Goal: Information Seeking & Learning: Learn about a topic

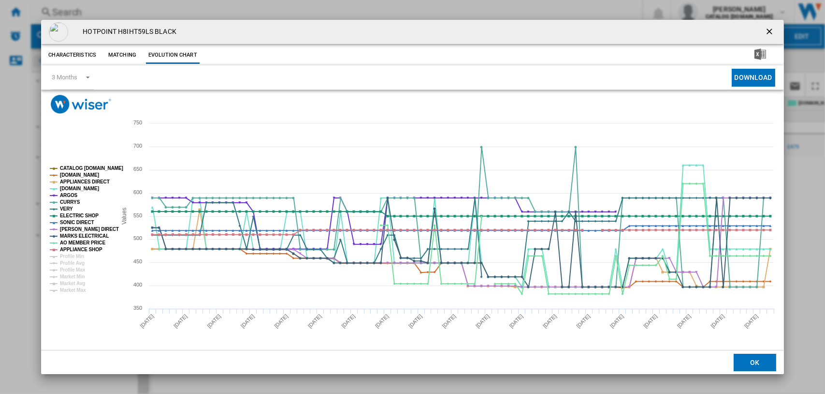
click at [773, 31] on ng-md-icon "getI18NText('BUTTONS.CLOSE_DIALOG')" at bounding box center [771, 33] width 12 height 12
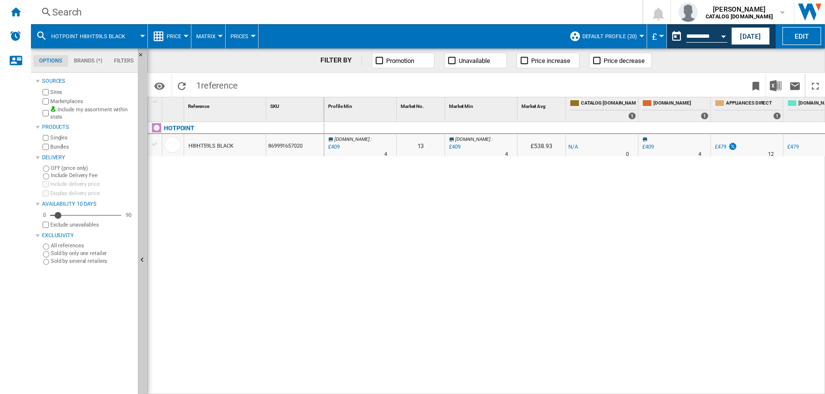
click at [66, 11] on div "Search" at bounding box center [334, 12] width 565 height 14
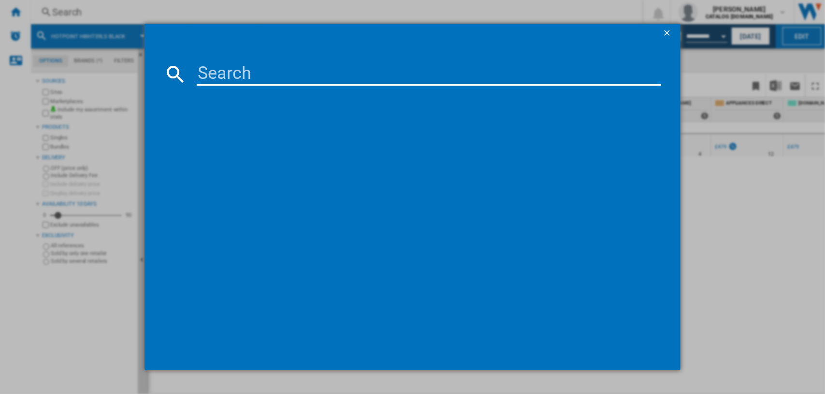
click at [211, 70] on input at bounding box center [429, 73] width 465 height 23
click at [254, 73] on input "WDHG 961485" at bounding box center [429, 73] width 465 height 23
type input "WDHG961485"
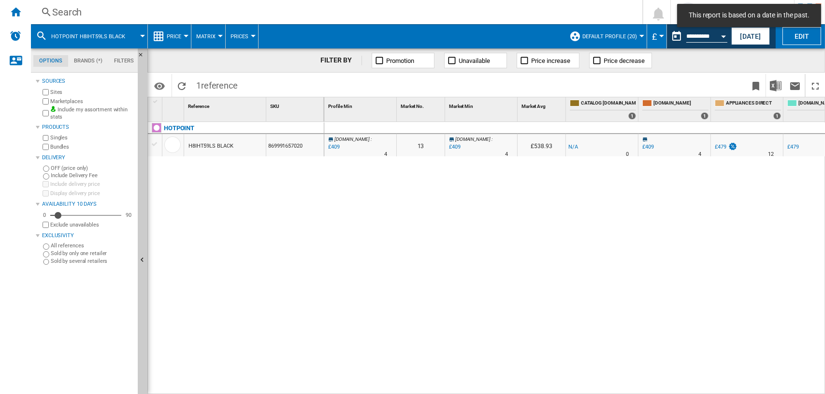
click at [68, 11] on div "Search" at bounding box center [334, 12] width 565 height 14
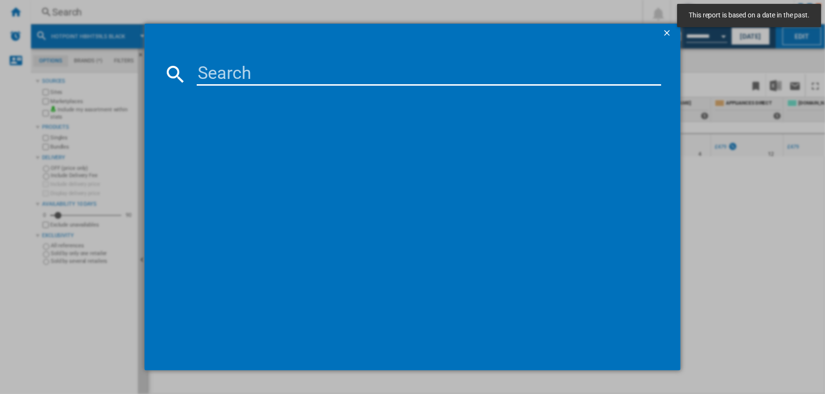
click at [232, 73] on input at bounding box center [429, 73] width 465 height 23
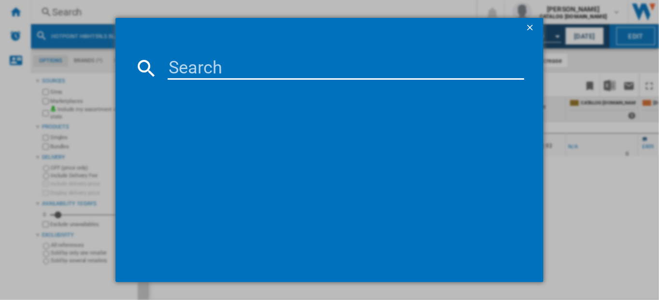
click at [179, 72] on input at bounding box center [346, 68] width 357 height 23
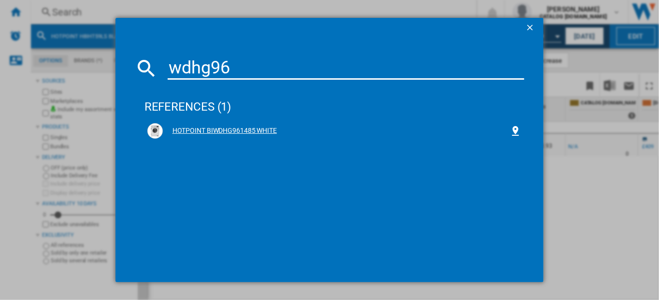
type input "wdhg96"
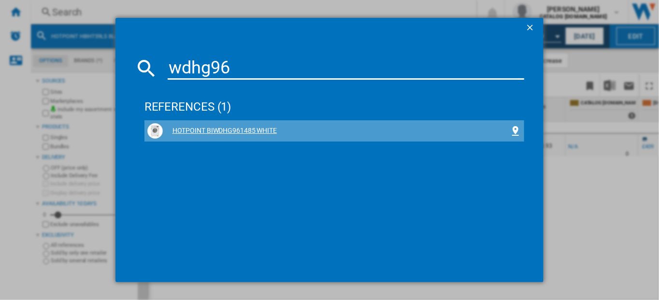
click at [233, 129] on div "HOTPOINT BIWDHG961485 WHITE" at bounding box center [337, 131] width 348 height 10
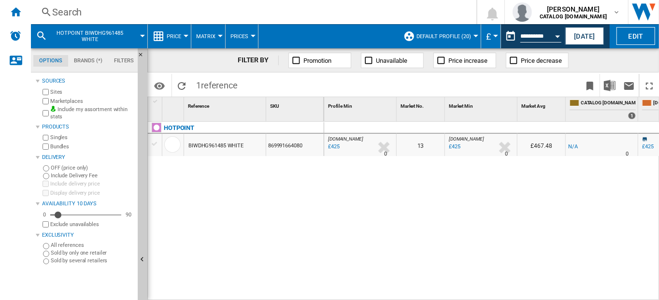
click at [272, 203] on div "HOTPOINT BIWDHG961485 WHITE 869991664080" at bounding box center [236, 209] width 176 height 174
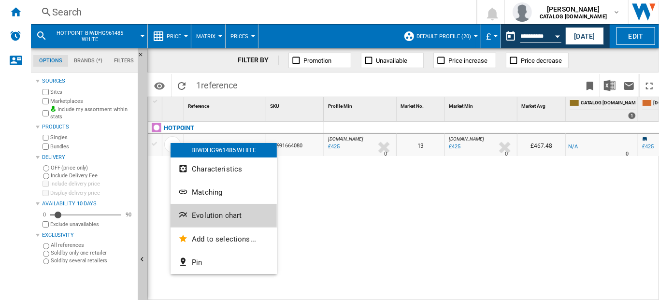
click at [200, 212] on span "Evolution chart" at bounding box center [217, 215] width 50 height 9
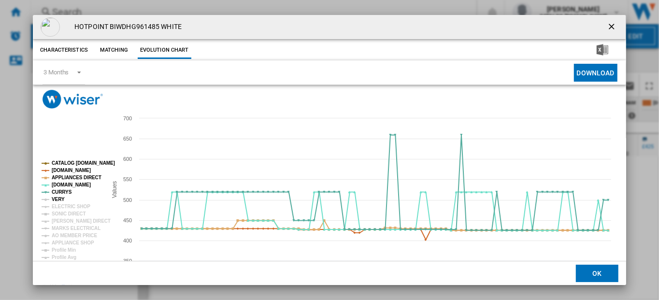
click at [55, 198] on tspan "VERY" at bounding box center [58, 199] width 13 height 5
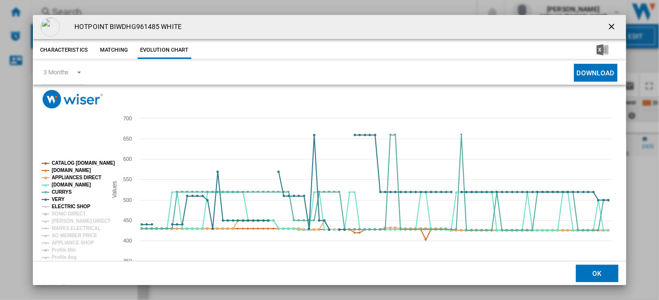
click at [61, 208] on tspan "ELECTRIC SHOP" at bounding box center [71, 206] width 39 height 5
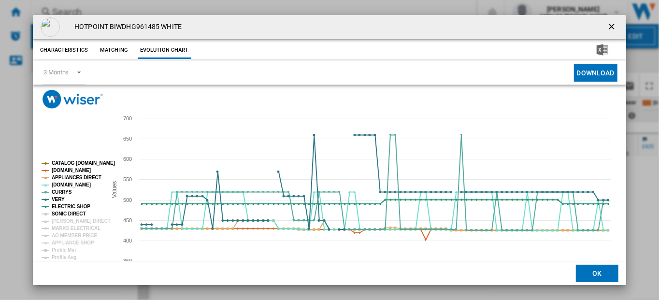
click at [64, 215] on tspan "SONIC DIRECT" at bounding box center [69, 213] width 34 height 5
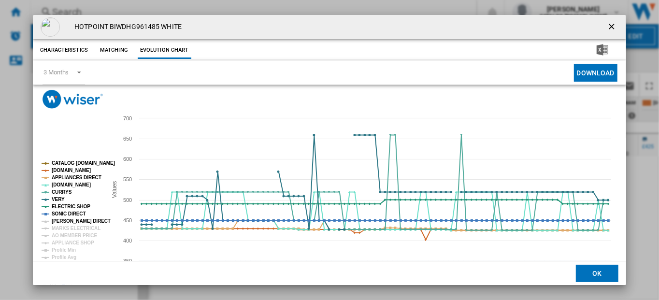
click at [65, 219] on tspan "[PERSON_NAME] DIRECT" at bounding box center [81, 221] width 59 height 5
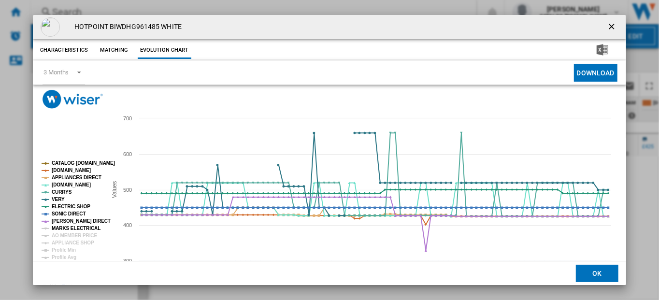
click at [65, 226] on tspan "MARKS ELECTRICAL" at bounding box center [76, 228] width 49 height 5
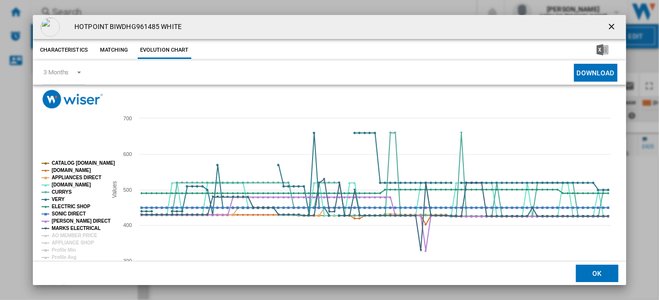
click at [64, 161] on tspan "CATALOG [DOMAIN_NAME]" at bounding box center [83, 163] width 63 height 5
click at [65, 169] on tspan "[DOMAIN_NAME]" at bounding box center [71, 170] width 39 height 5
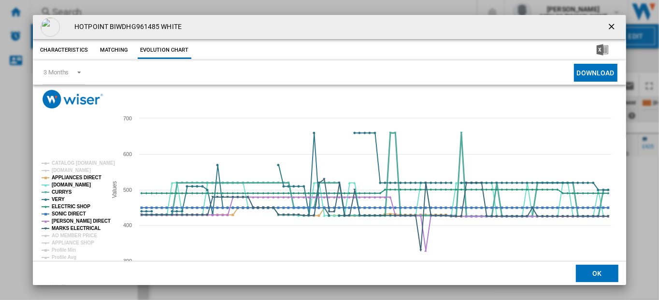
click at [59, 191] on tspan "CURRYS" at bounding box center [62, 192] width 20 height 5
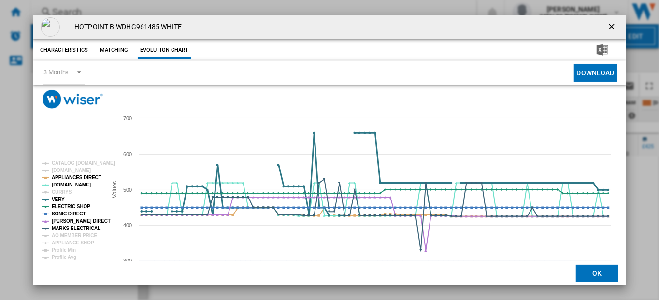
click at [56, 197] on tspan "VERY" at bounding box center [58, 199] width 13 height 5
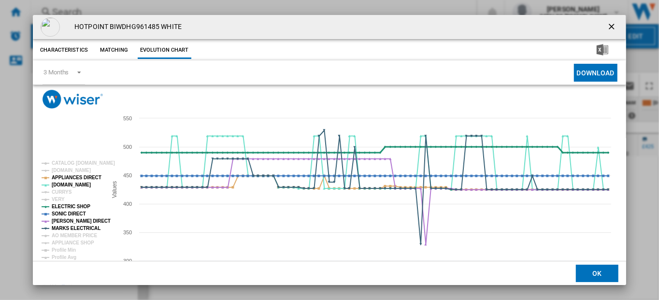
drag, startPoint x: 58, startPoint y: 204, endPoint x: 60, endPoint y: 211, distance: 7.5
click at [58, 204] on tspan "ELECTRIC SHOP" at bounding box center [71, 206] width 39 height 5
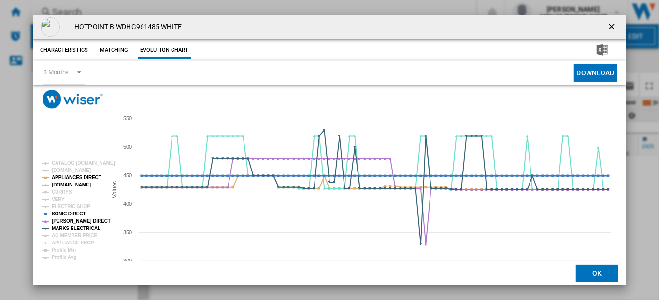
click at [60, 213] on tspan "SONIC DIRECT" at bounding box center [69, 213] width 34 height 5
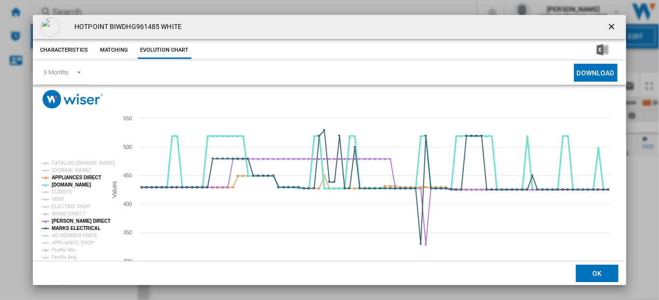
click at [59, 183] on tspan "[DOMAIN_NAME]" at bounding box center [71, 184] width 39 height 5
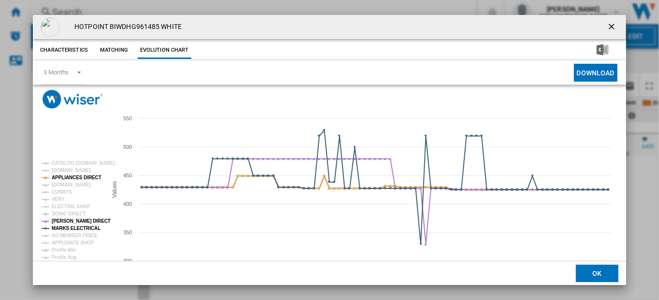
click at [72, 176] on tspan "APPLIANCES DIRECT" at bounding box center [77, 177] width 50 height 5
click at [65, 221] on tspan "[PERSON_NAME] DIRECT" at bounding box center [81, 221] width 59 height 5
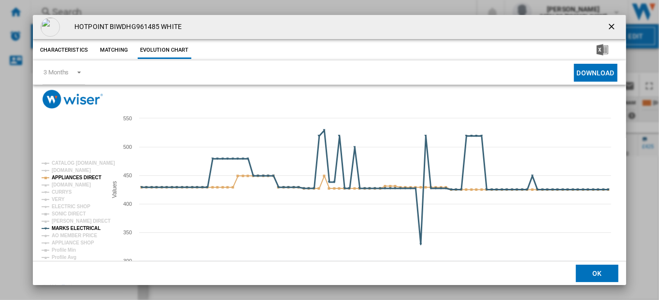
click at [86, 228] on tspan "MARKS ELECTRICAL" at bounding box center [76, 228] width 49 height 5
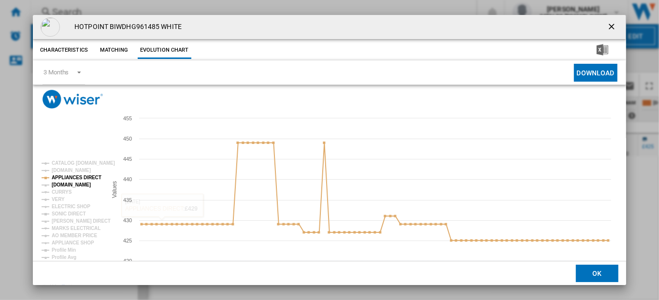
click at [57, 185] on tspan "[DOMAIN_NAME]" at bounding box center [71, 184] width 39 height 5
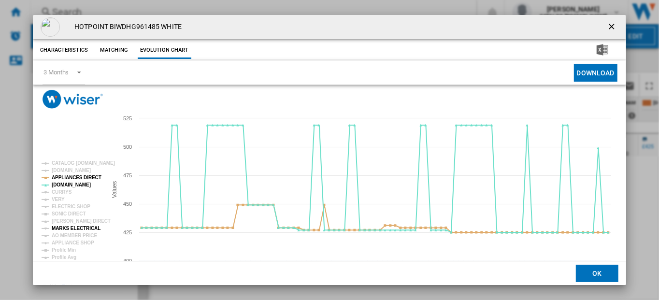
click at [68, 226] on tspan "MARKS ELECTRICAL" at bounding box center [76, 228] width 49 height 5
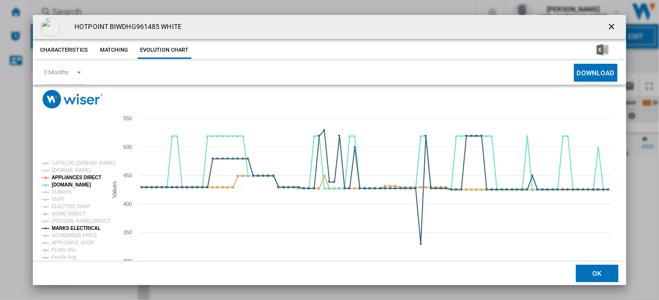
click at [647, 173] on div "HOTPOINT BIWDHG961485 WHITE Characteristics Matching Evolution chart price -£1 …" at bounding box center [329, 150] width 659 height 300
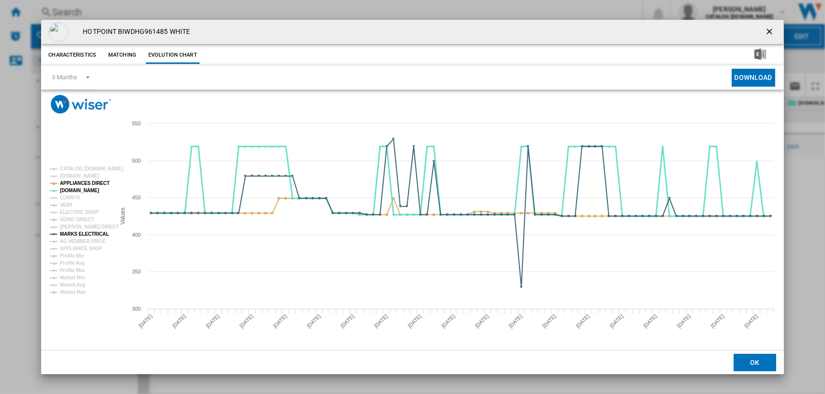
click at [66, 191] on tspan "[DOMAIN_NAME]" at bounding box center [79, 190] width 39 height 5
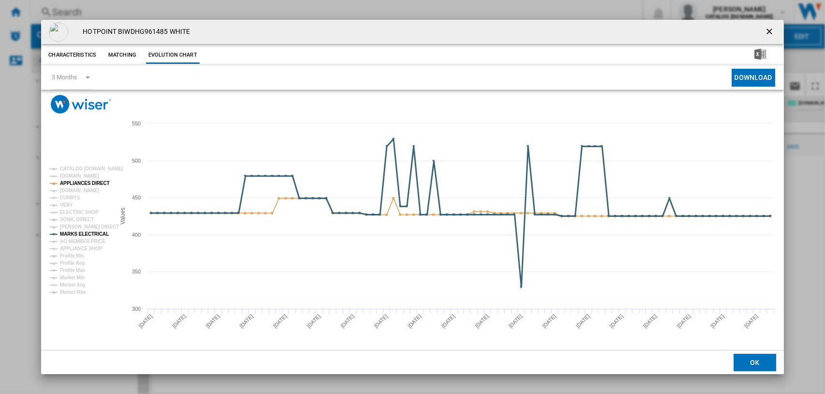
click at [66, 232] on tspan "MARKS ELECTRICAL" at bounding box center [84, 233] width 49 height 5
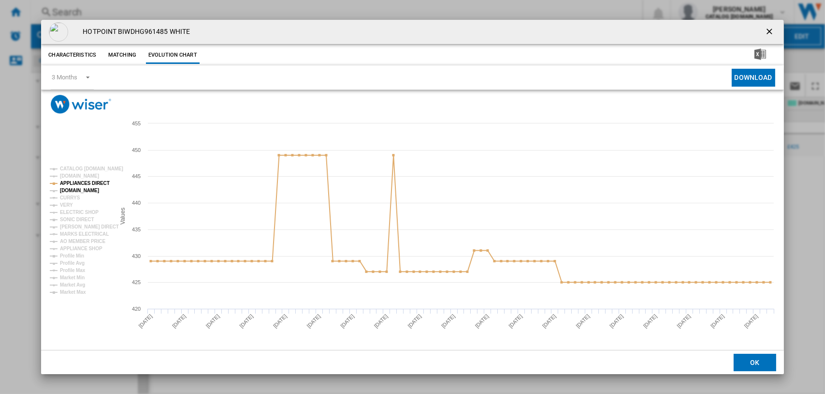
click at [69, 188] on tspan "[DOMAIN_NAME]" at bounding box center [79, 190] width 39 height 5
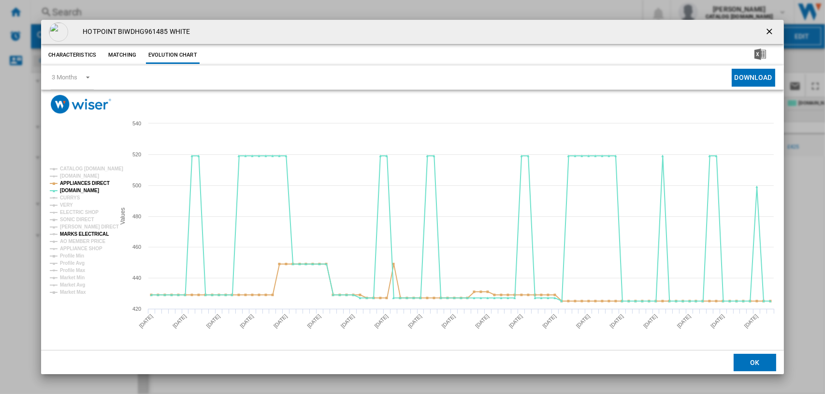
click at [75, 234] on tspan "MARKS ELECTRICAL" at bounding box center [84, 233] width 49 height 5
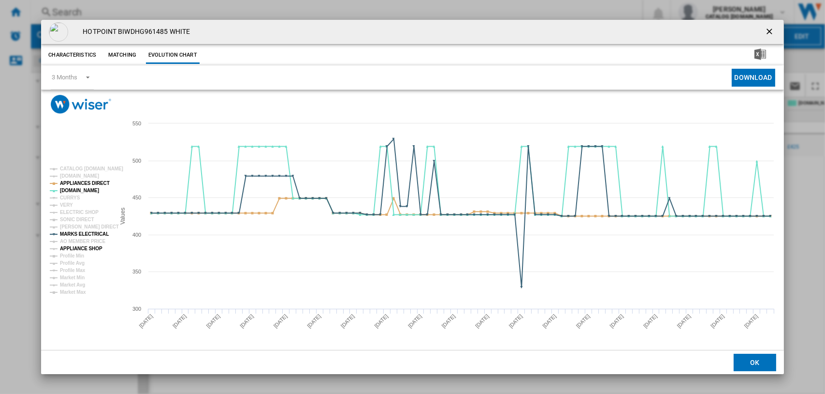
click at [73, 247] on tspan "APPLIANCE SHOP" at bounding box center [81, 248] width 43 height 5
click at [78, 185] on tspan "APPLIANCES DIRECT" at bounding box center [85, 182] width 50 height 5
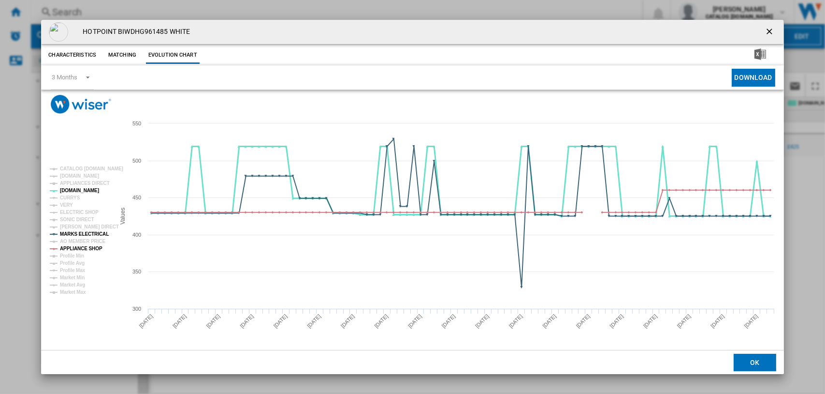
click at [74, 190] on tspan "[DOMAIN_NAME]" at bounding box center [79, 190] width 39 height 5
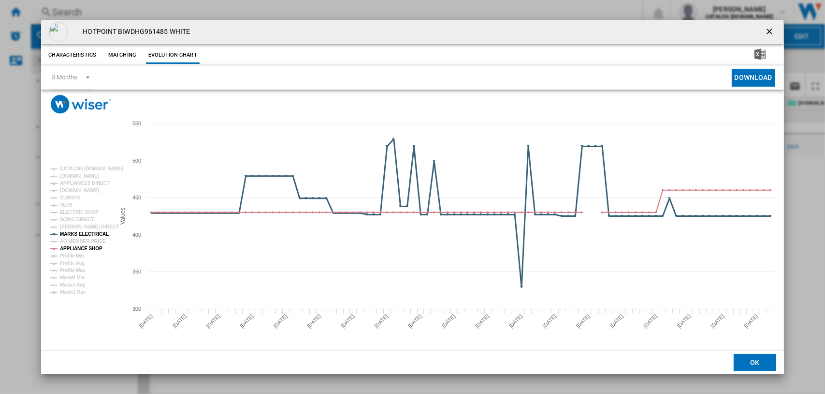
click at [68, 232] on tspan "MARKS ELECTRICAL" at bounding box center [84, 233] width 49 height 5
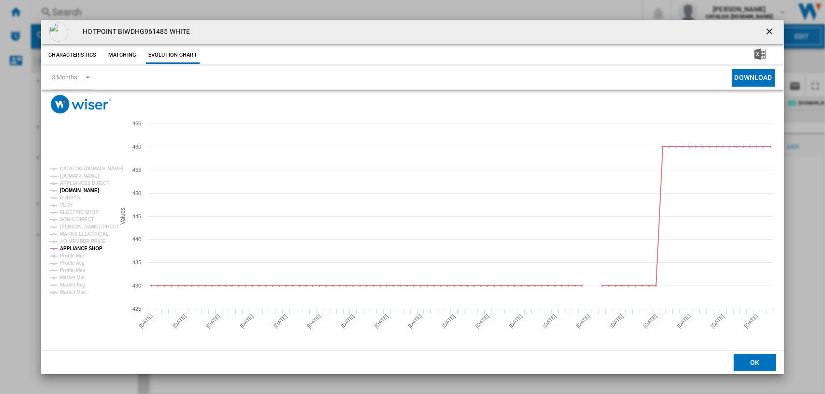
click at [69, 190] on tspan "[DOMAIN_NAME]" at bounding box center [79, 190] width 39 height 5
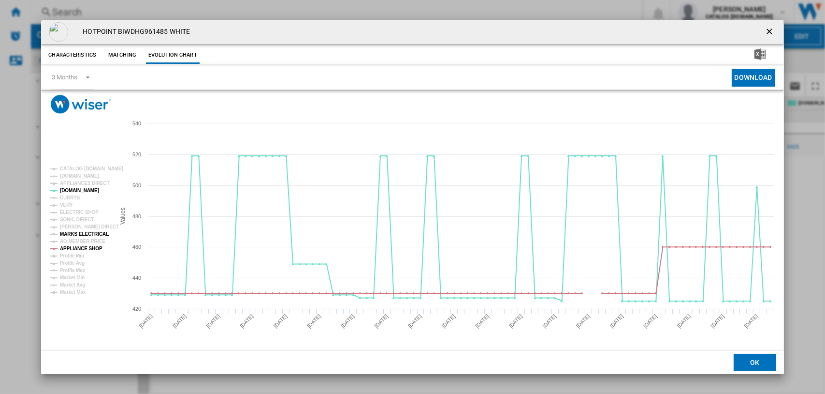
click at [73, 233] on tspan "MARKS ELECTRICAL" at bounding box center [84, 233] width 49 height 5
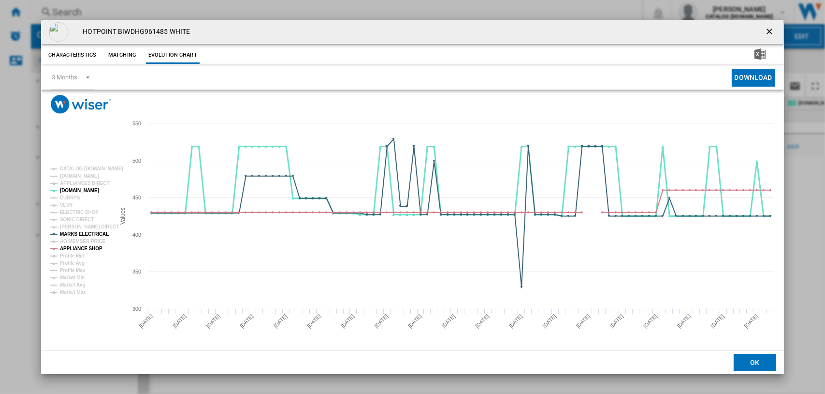
click at [72, 188] on tspan "[DOMAIN_NAME]" at bounding box center [79, 190] width 39 height 5
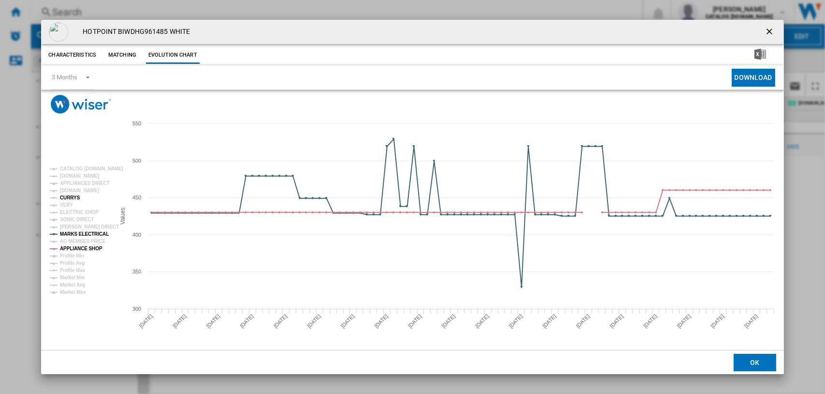
click at [71, 197] on tspan "CURRYS" at bounding box center [70, 197] width 20 height 5
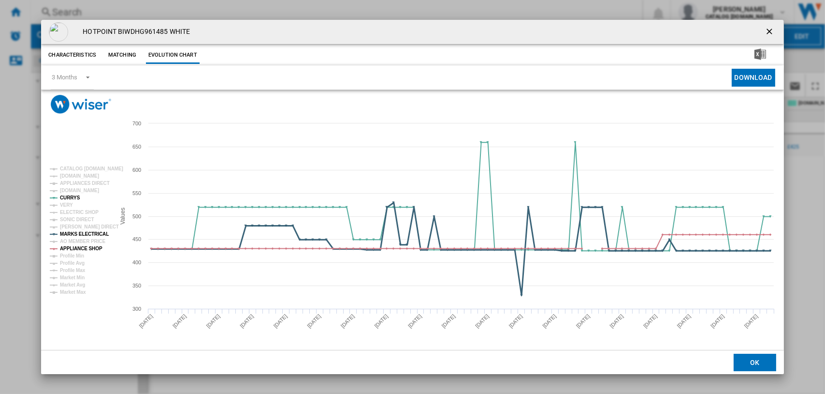
click at [72, 233] on tspan "MARKS ELECTRICAL" at bounding box center [84, 233] width 49 height 5
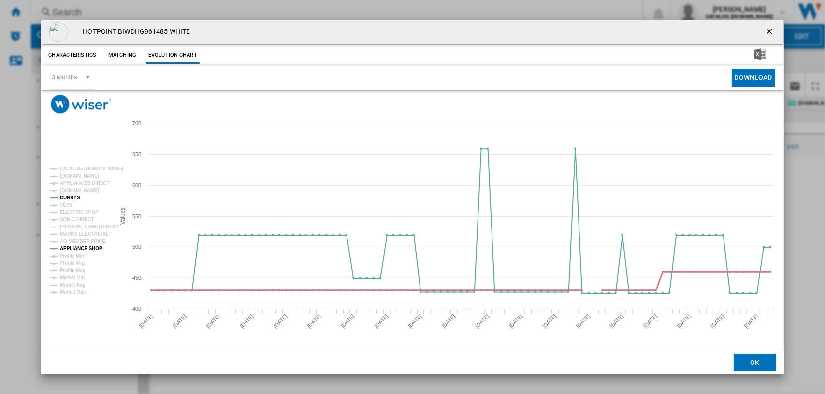
click at [73, 246] on tspan "APPLIANCE SHOP" at bounding box center [81, 248] width 43 height 5
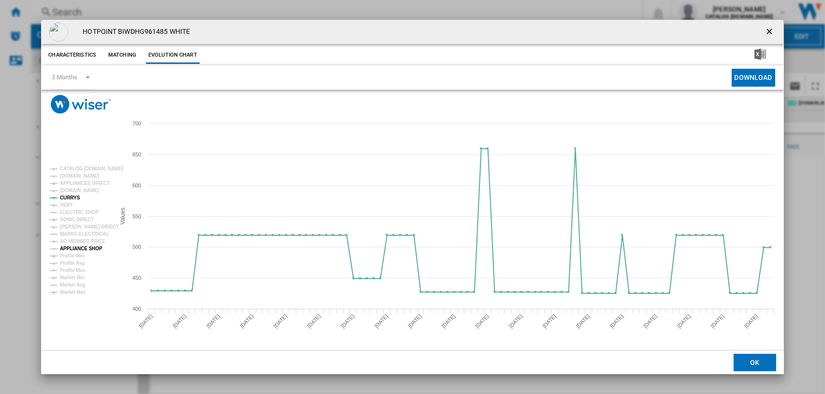
click at [71, 246] on tspan "APPLIANCE SHOP" at bounding box center [81, 248] width 43 height 5
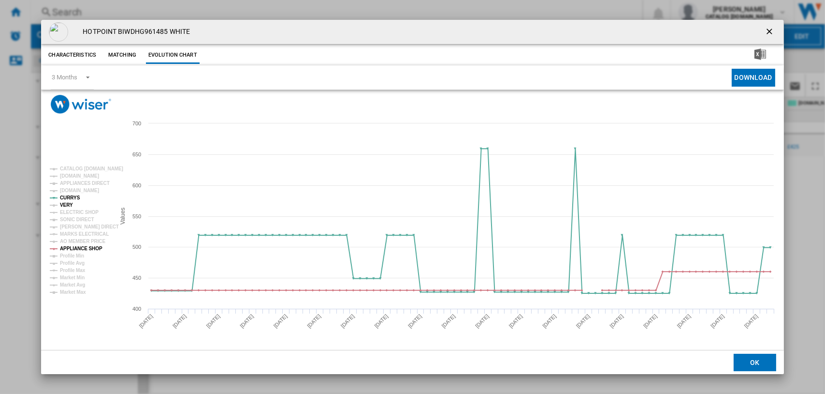
click at [60, 205] on tspan "VERY" at bounding box center [66, 204] width 13 height 5
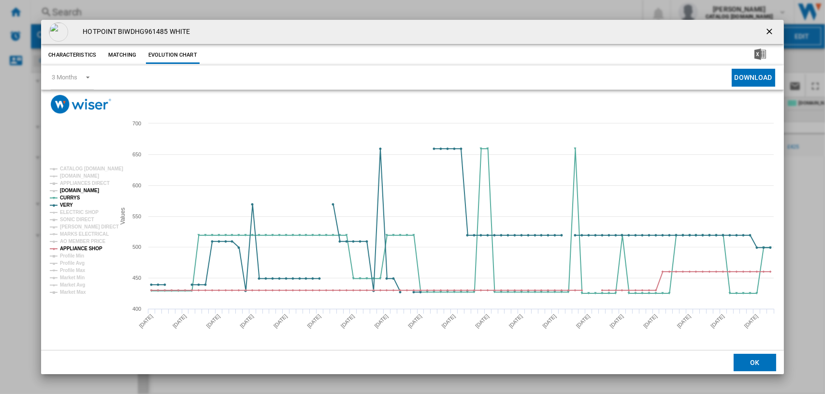
click at [65, 188] on tspan "[DOMAIN_NAME]" at bounding box center [79, 190] width 39 height 5
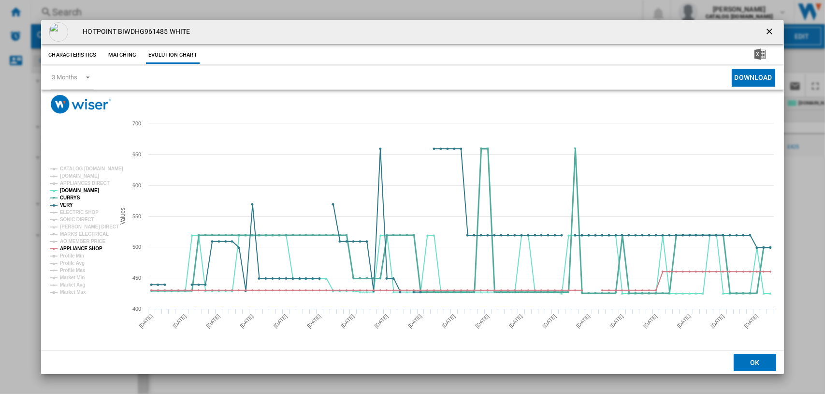
click at [67, 195] on tspan "CURRYS" at bounding box center [70, 197] width 20 height 5
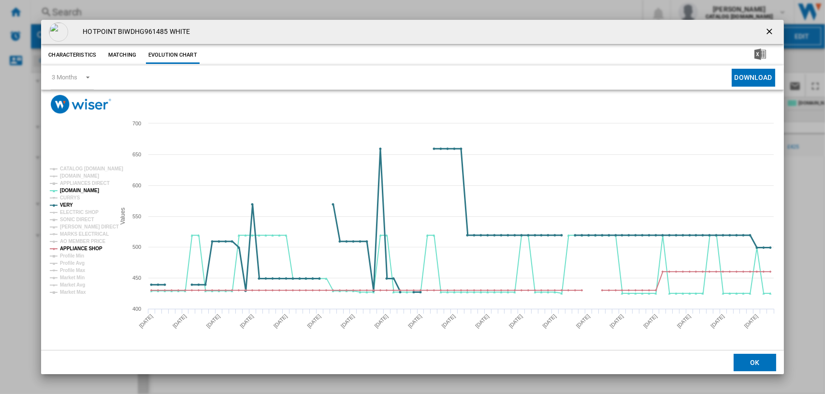
click at [66, 202] on tspan "VERY" at bounding box center [66, 204] width 13 height 5
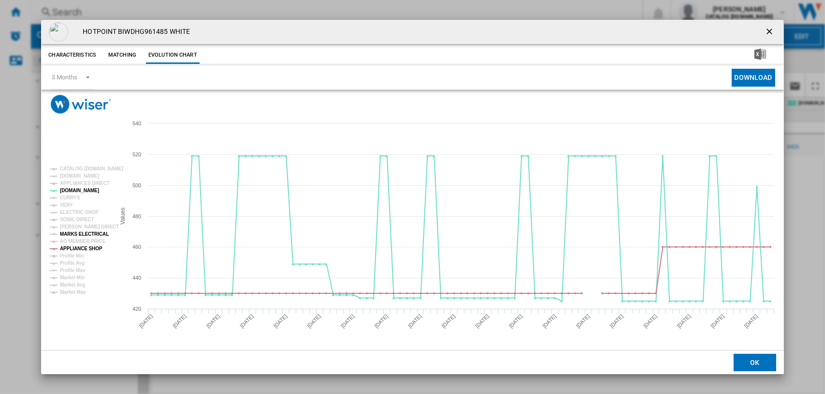
click at [72, 232] on tspan "MARKS ELECTRICAL" at bounding box center [84, 233] width 49 height 5
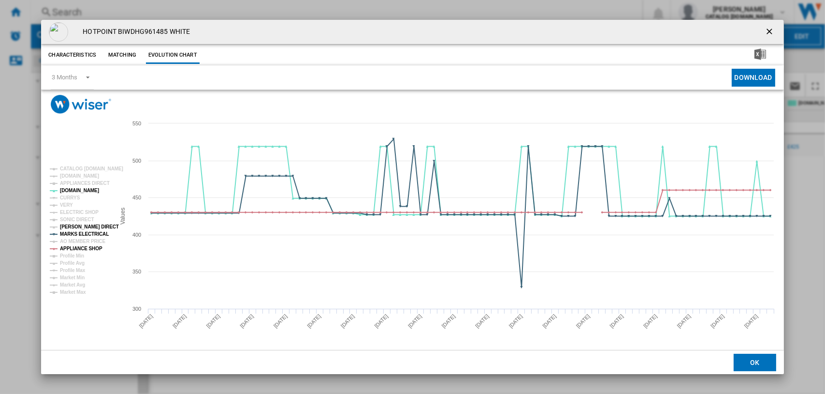
click at [72, 226] on tspan "[PERSON_NAME] DIRECT" at bounding box center [89, 226] width 59 height 5
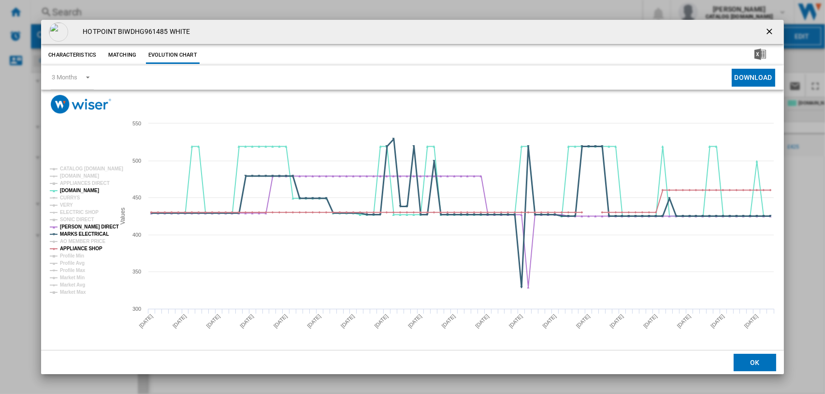
click at [70, 233] on tspan "MARKS ELECTRICAL" at bounding box center [84, 233] width 49 height 5
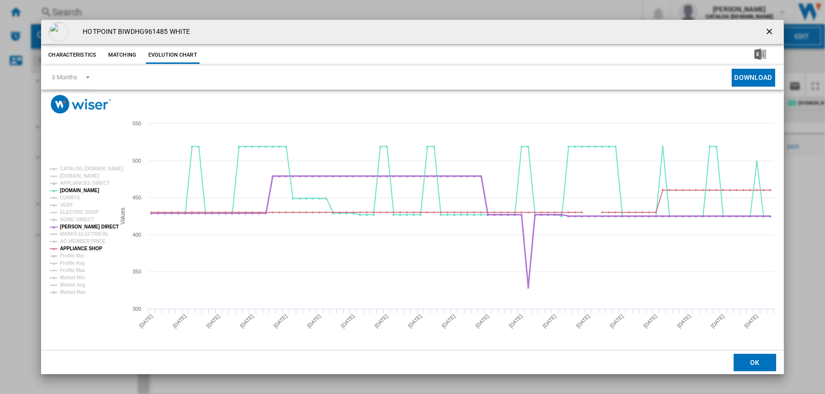
click at [70, 226] on tspan "[PERSON_NAME] DIRECT" at bounding box center [89, 226] width 59 height 5
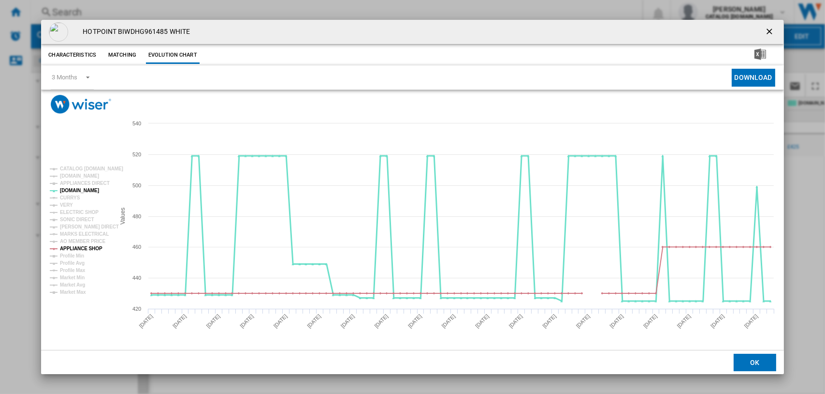
click at [66, 190] on tspan "[DOMAIN_NAME]" at bounding box center [79, 190] width 39 height 5
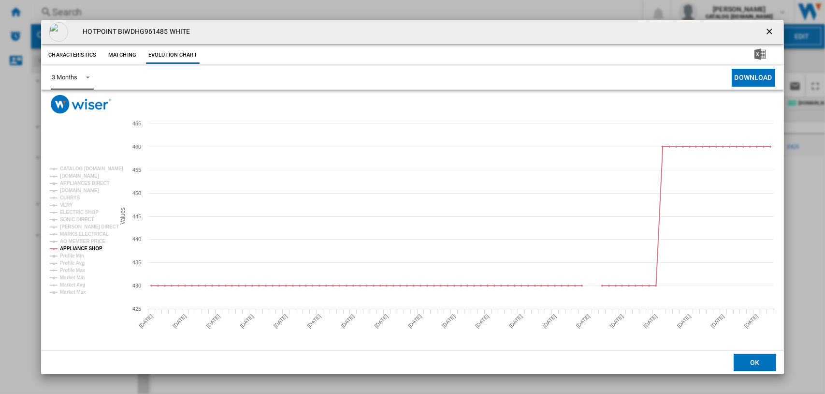
click at [88, 76] on span "Product popup" at bounding box center [85, 76] width 12 height 9
click at [81, 98] on md-option "6 Months" at bounding box center [77, 100] width 66 height 23
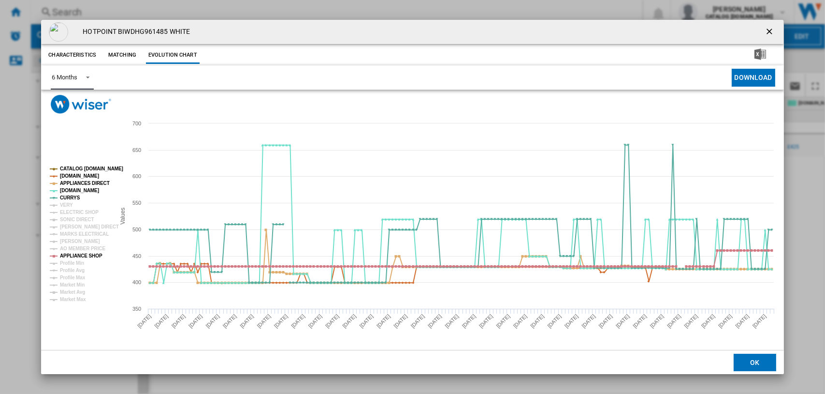
click at [92, 167] on tspan "CATALOG [DOMAIN_NAME]" at bounding box center [91, 168] width 63 height 5
click at [78, 178] on tspan "[DOMAIN_NAME]" at bounding box center [79, 175] width 39 height 5
click at [76, 185] on tspan "APPLIANCES DIRECT" at bounding box center [85, 182] width 50 height 5
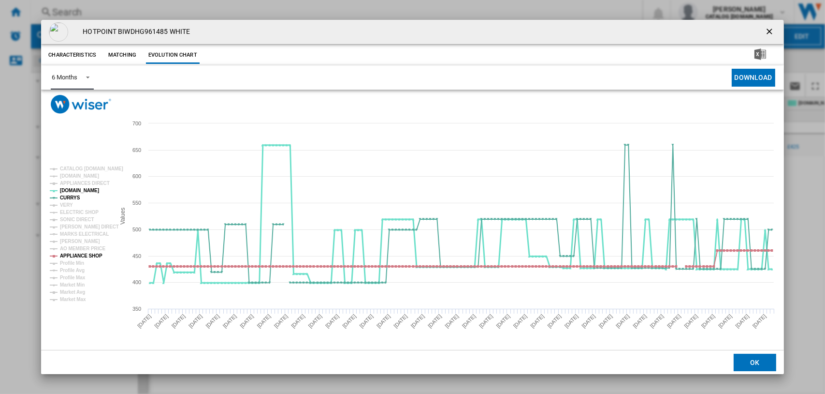
click at [74, 191] on tspan "[DOMAIN_NAME]" at bounding box center [79, 190] width 39 height 5
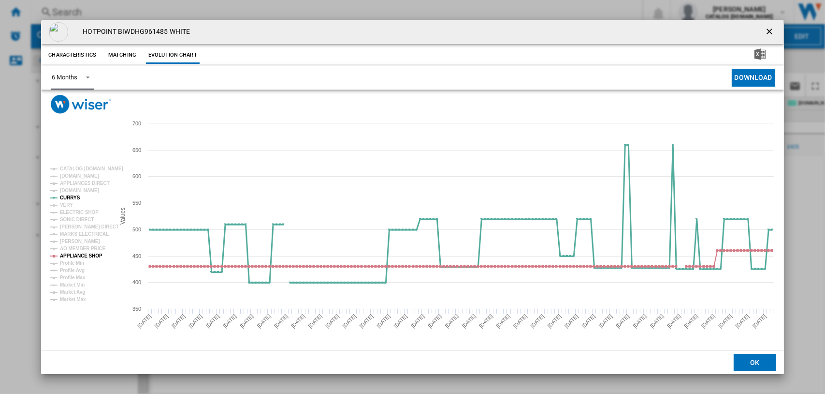
click at [73, 195] on tspan "CURRYS" at bounding box center [70, 197] width 20 height 5
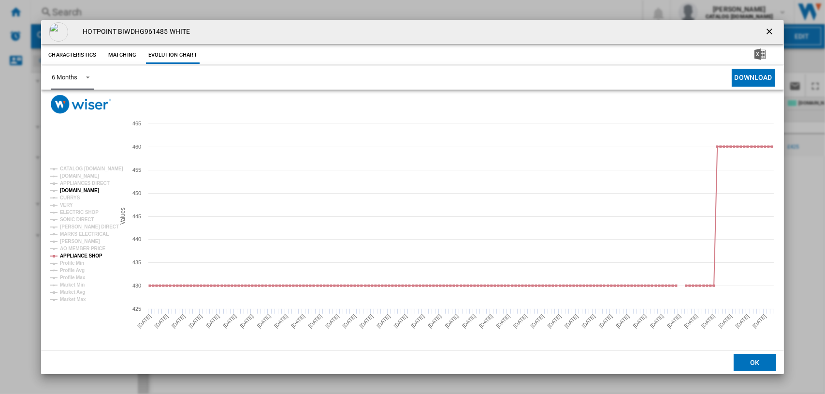
click at [68, 191] on tspan "[DOMAIN_NAME]" at bounding box center [79, 190] width 39 height 5
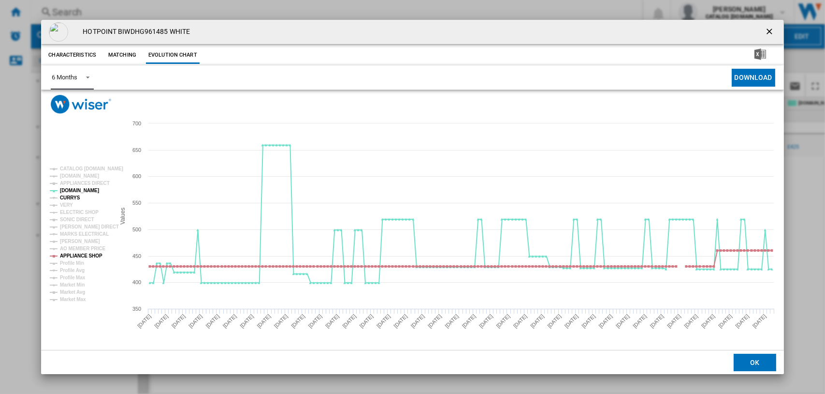
click at [65, 197] on tspan "CURRYS" at bounding box center [70, 197] width 20 height 5
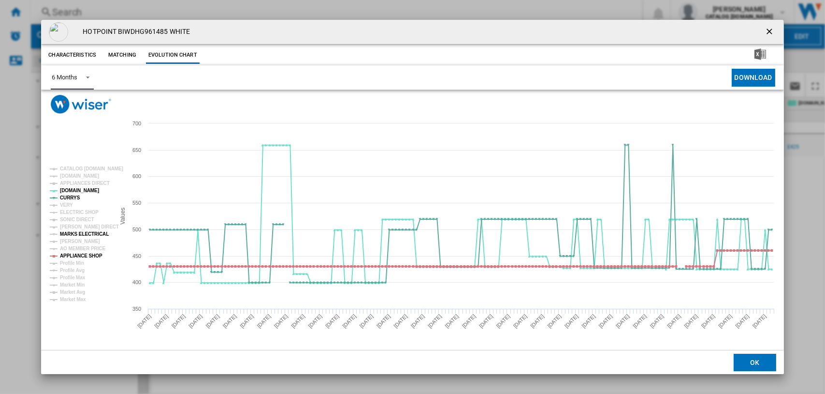
click at [74, 234] on tspan "MARKS ELECTRICAL" at bounding box center [84, 233] width 49 height 5
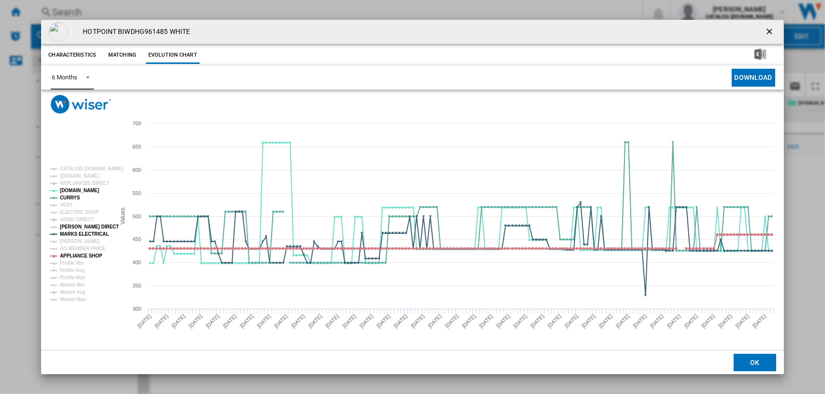
click at [72, 226] on tspan "[PERSON_NAME] DIRECT" at bounding box center [89, 226] width 59 height 5
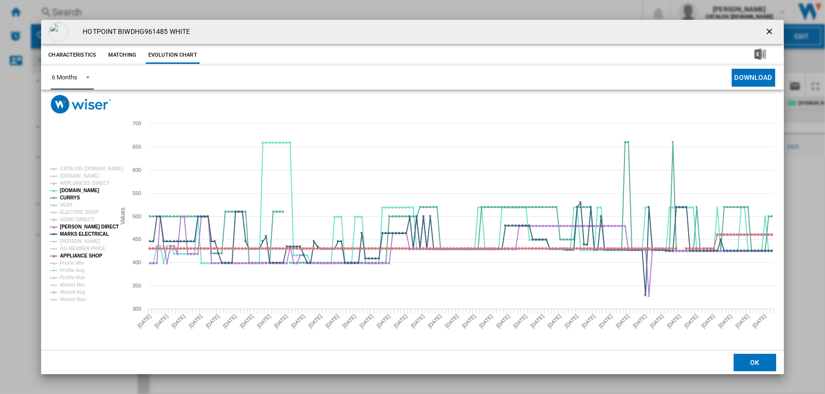
click at [86, 76] on span "Product popup" at bounding box center [85, 76] width 12 height 9
click at [70, 54] on div "3 Months" at bounding box center [64, 54] width 25 height 9
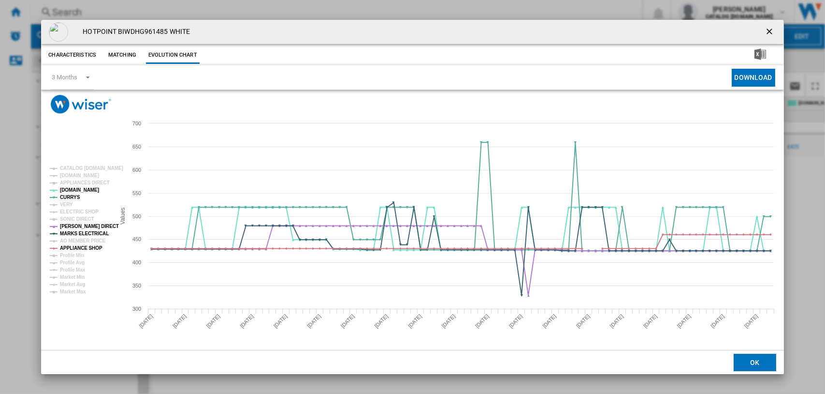
click at [772, 33] on ng-md-icon "getI18NText('BUTTONS.CLOSE_DIALOG')" at bounding box center [771, 33] width 12 height 12
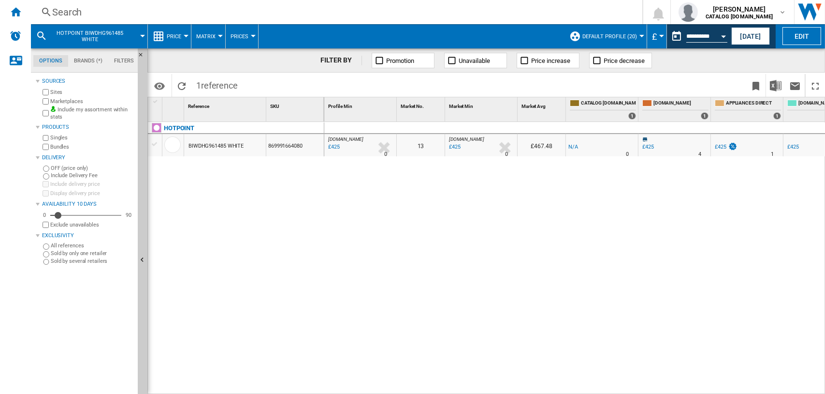
click at [64, 10] on div "Search" at bounding box center [334, 12] width 565 height 14
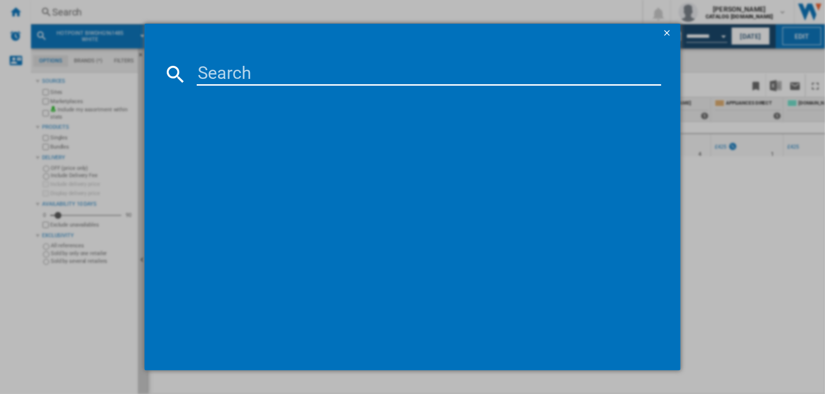
click at [219, 77] on input at bounding box center [429, 73] width 465 height 23
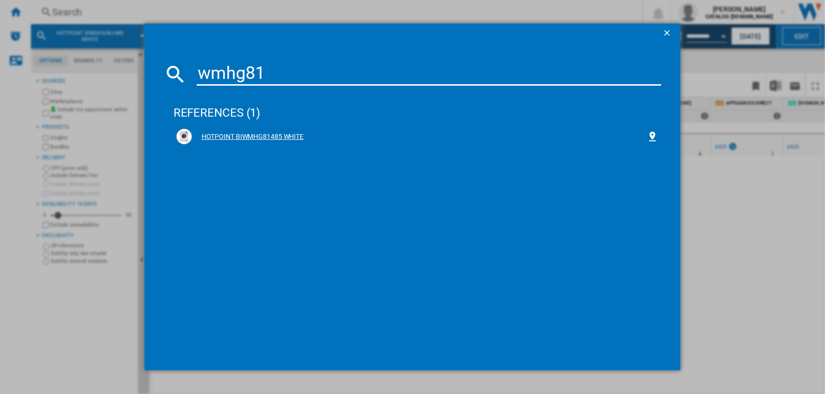
type input "wmhg81"
click at [262, 136] on div "HOTPOINT BIWMHG81485 WHITE" at bounding box center [419, 137] width 455 height 10
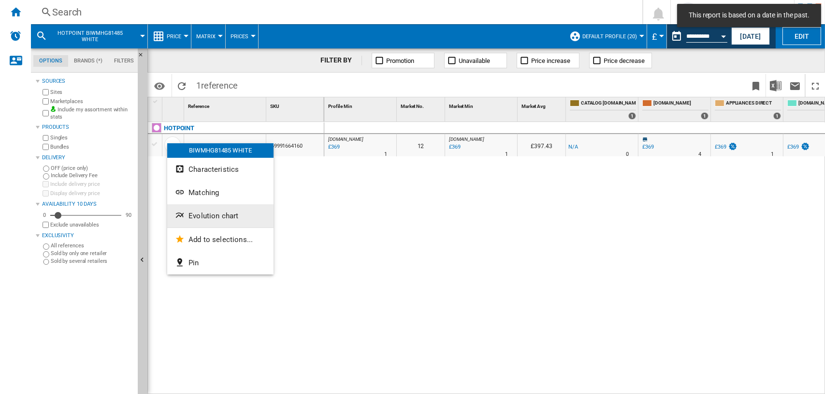
click at [204, 212] on span "Evolution chart" at bounding box center [214, 215] width 50 height 9
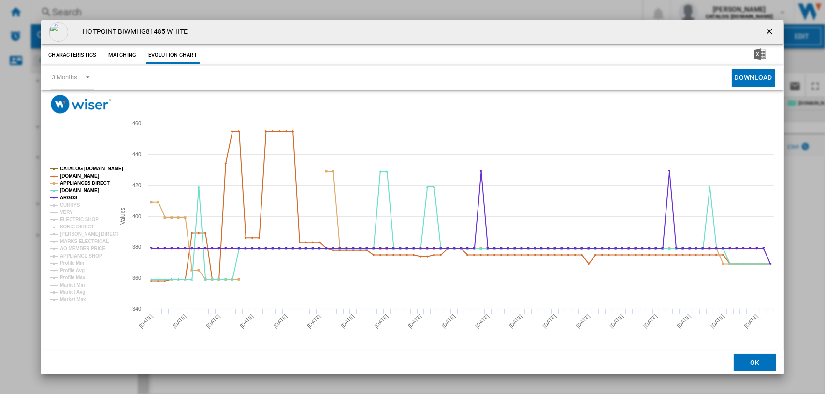
click at [768, 30] on ng-md-icon "getI18NText('BUTTONS.CLOSE_DIALOG')" at bounding box center [771, 33] width 12 height 12
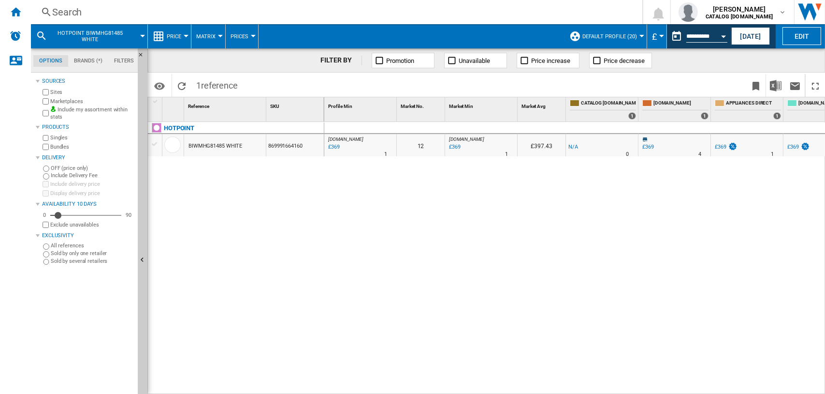
click at [63, 12] on div "Search" at bounding box center [334, 12] width 565 height 14
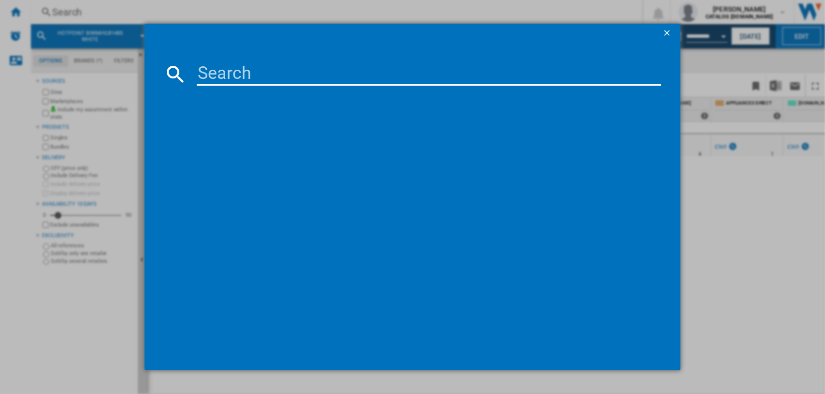
click at [236, 80] on input at bounding box center [429, 73] width 465 height 23
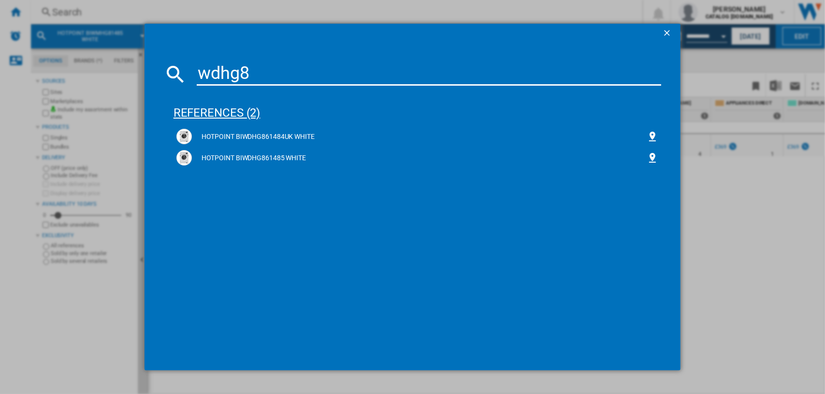
type input "wdhg8"
click at [224, 110] on div "references (2)" at bounding box center [418, 108] width 488 height 36
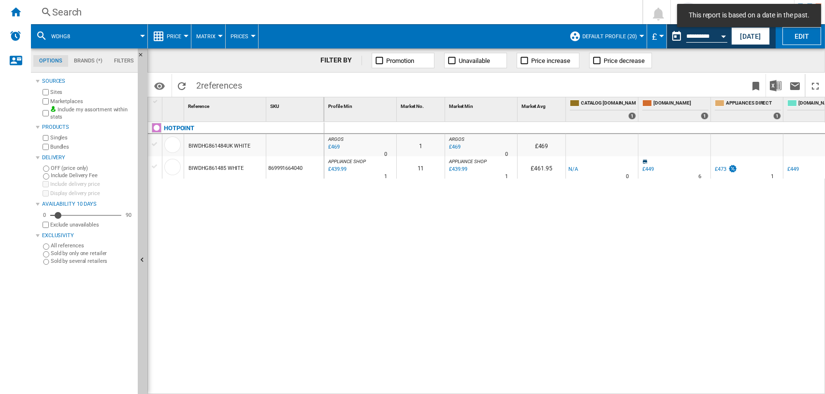
click at [467, 268] on div "0 [GEOGRAPHIC_DATA] : -1.0 % £469 % N/A 0 [GEOGRAPHIC_DATA] : 1 [GEOGRAPHIC_DAT…" at bounding box center [574, 258] width 501 height 273
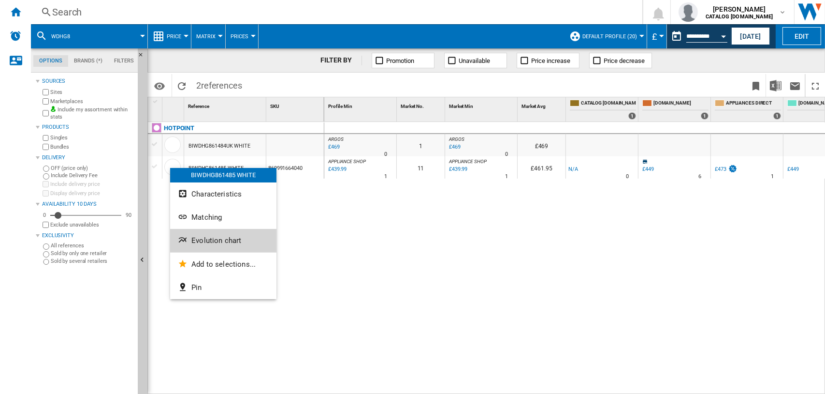
click at [212, 240] on span "Evolution chart" at bounding box center [216, 240] width 50 height 9
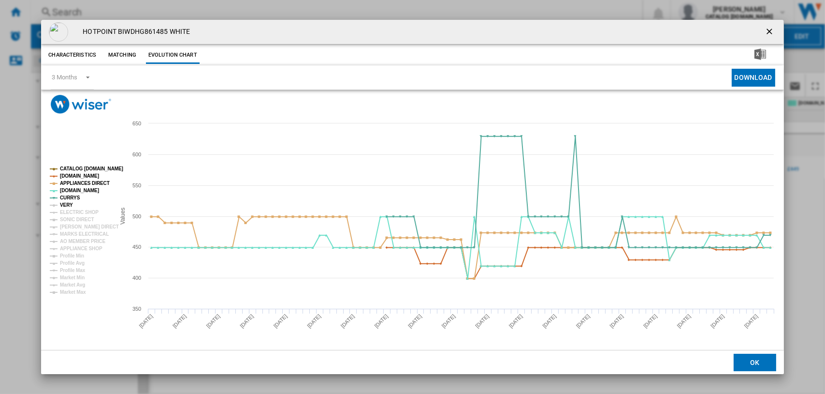
click at [67, 204] on tspan "VERY" at bounding box center [66, 204] width 13 height 5
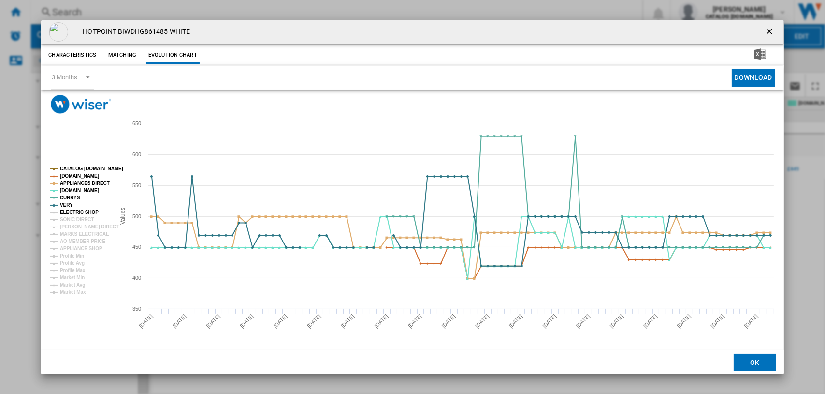
click at [67, 212] on tspan "ELECTRIC SHOP" at bounding box center [79, 211] width 39 height 5
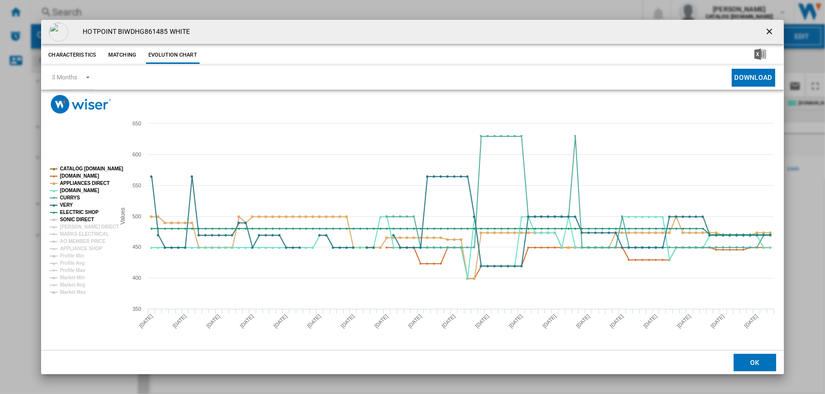
click at [67, 217] on tspan "SONIC DIRECT" at bounding box center [77, 219] width 34 height 5
click at [68, 224] on tspan "[PERSON_NAME] DIRECT" at bounding box center [89, 226] width 59 height 5
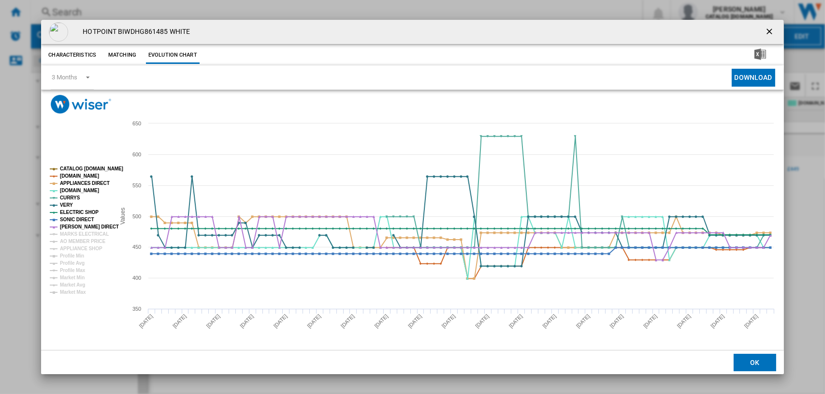
click at [71, 229] on tspan "[PERSON_NAME] DIRECT" at bounding box center [89, 226] width 59 height 5
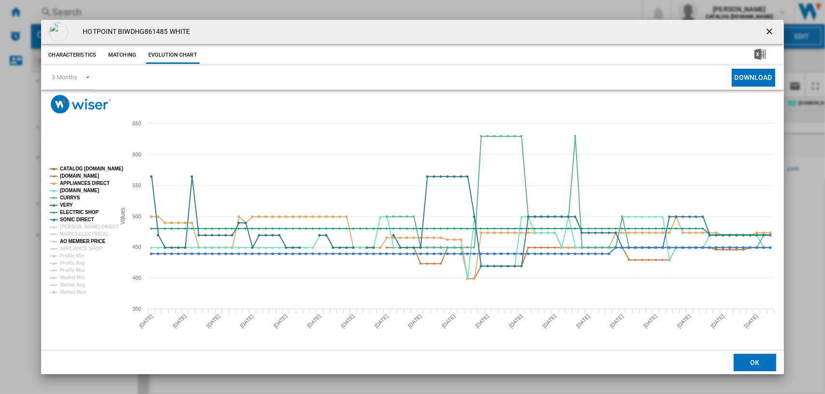
click at [72, 240] on tspan "AO MEMBER PRICE" at bounding box center [82, 240] width 45 height 5
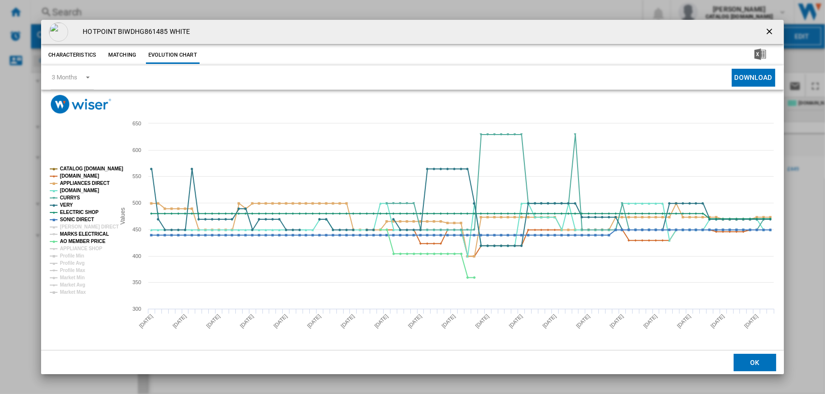
click at [72, 233] on tspan "MARKS ELECTRICAL" at bounding box center [84, 233] width 49 height 5
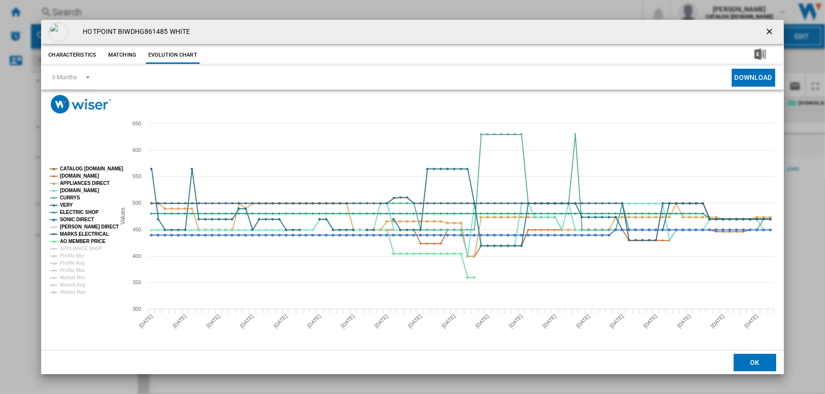
click at [72, 225] on tspan "[PERSON_NAME] DIRECT" at bounding box center [89, 226] width 59 height 5
click at [72, 238] on tspan "AO MEMBER PRICE" at bounding box center [82, 240] width 45 height 5
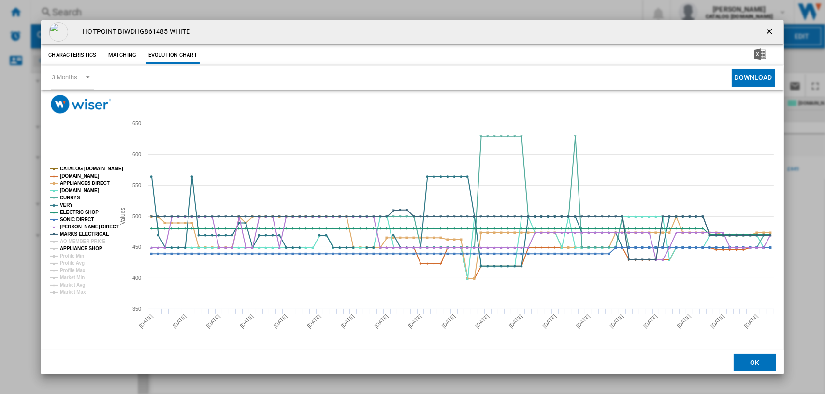
click at [72, 246] on tspan "APPLIANCE SHOP" at bounding box center [81, 248] width 43 height 5
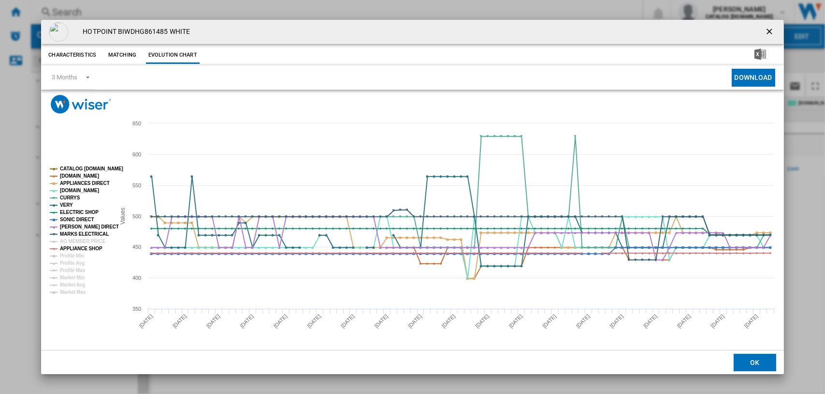
click at [77, 166] on tspan "CATALOG [DOMAIN_NAME]" at bounding box center [91, 168] width 63 height 5
click at [73, 174] on tspan "[DOMAIN_NAME]" at bounding box center [79, 175] width 39 height 5
click at [70, 195] on tspan "CURRYS" at bounding box center [70, 197] width 20 height 5
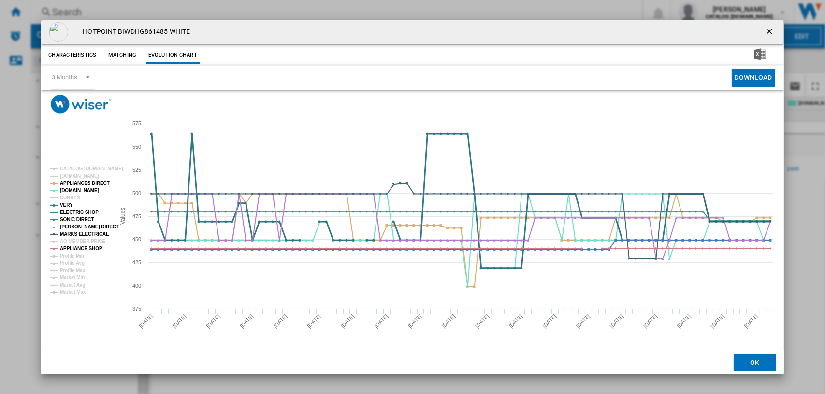
click at [67, 204] on tspan "VERY" at bounding box center [66, 204] width 13 height 5
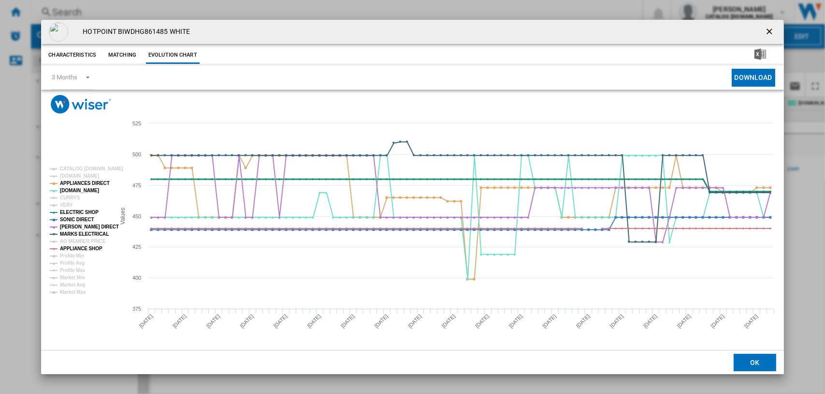
click at [68, 211] on tspan "ELECTRIC SHOP" at bounding box center [79, 211] width 39 height 5
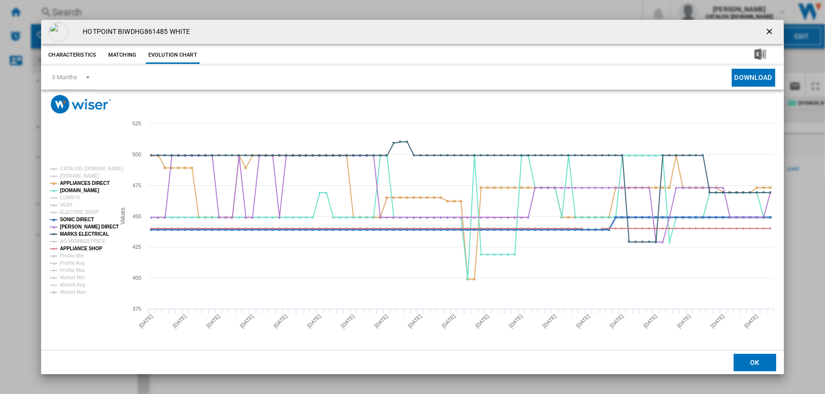
click at [70, 219] on tspan "SONIC DIRECT" at bounding box center [77, 219] width 34 height 5
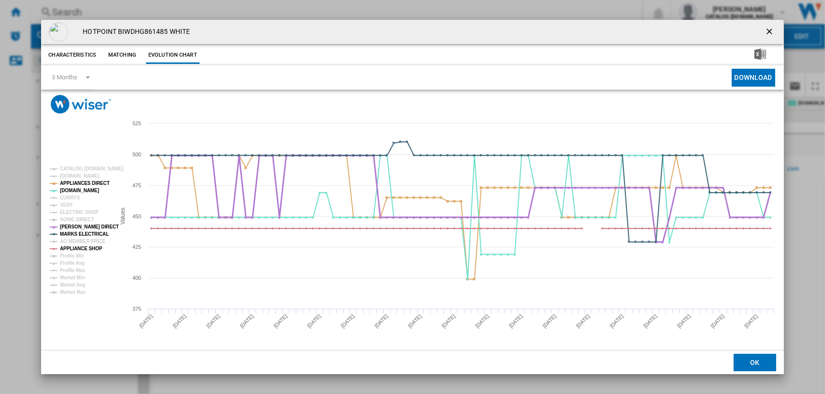
click at [73, 225] on tspan "[PERSON_NAME] DIRECT" at bounding box center [89, 226] width 59 height 5
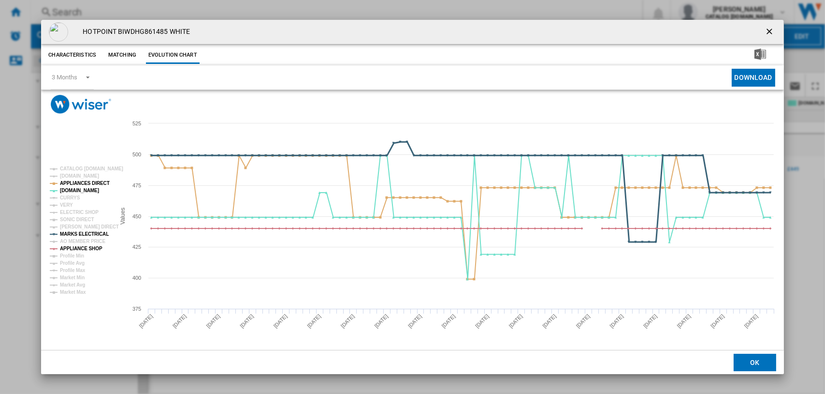
click at [73, 233] on tspan "MARKS ELECTRICAL" at bounding box center [84, 233] width 49 height 5
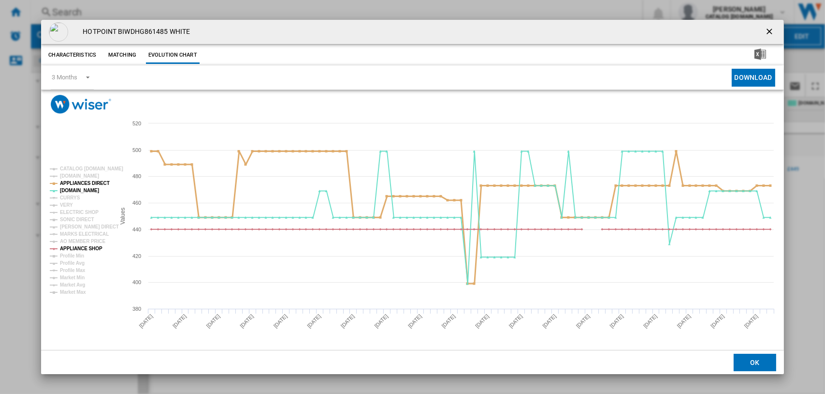
click at [74, 182] on tspan "APPLIANCES DIRECT" at bounding box center [85, 182] width 50 height 5
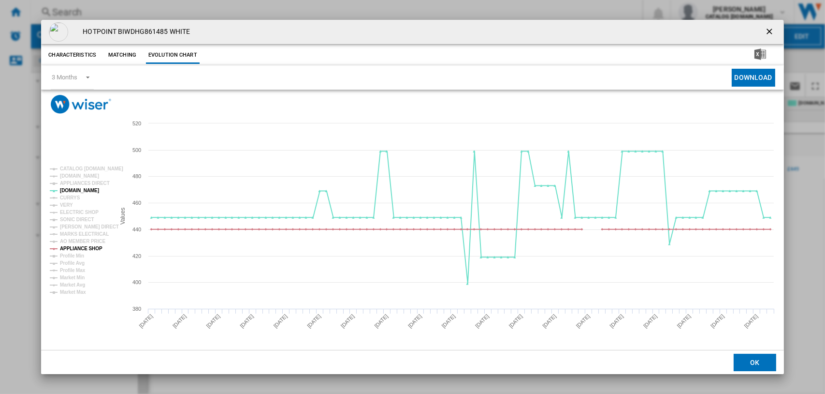
click at [772, 28] on ng-md-icon "getI18NText('BUTTONS.CLOSE_DIALOG')" at bounding box center [771, 33] width 12 height 12
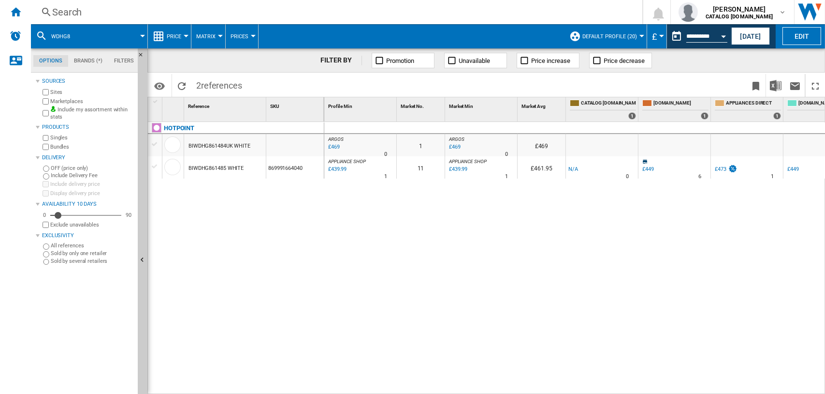
click at [56, 9] on div "Search" at bounding box center [334, 12] width 565 height 14
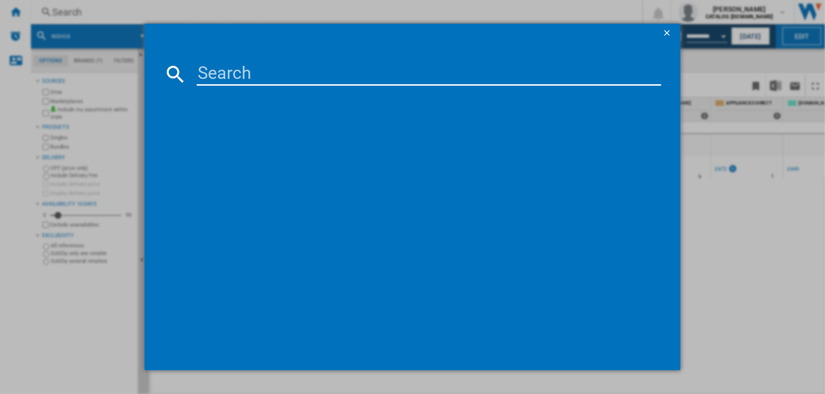
click at [216, 71] on input at bounding box center [429, 73] width 465 height 23
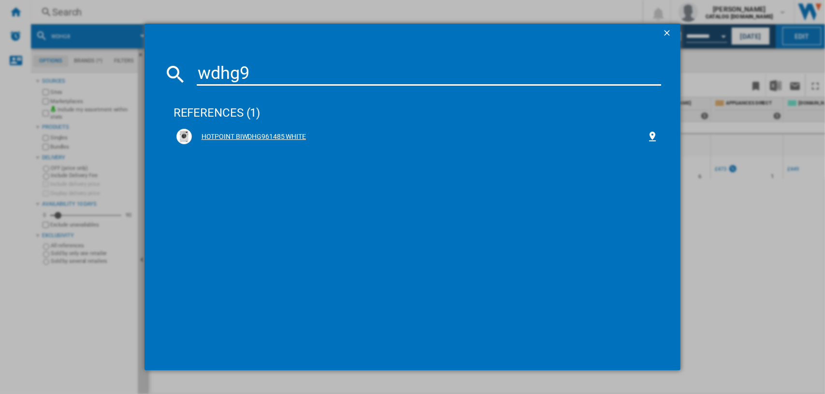
type input "wdhg9"
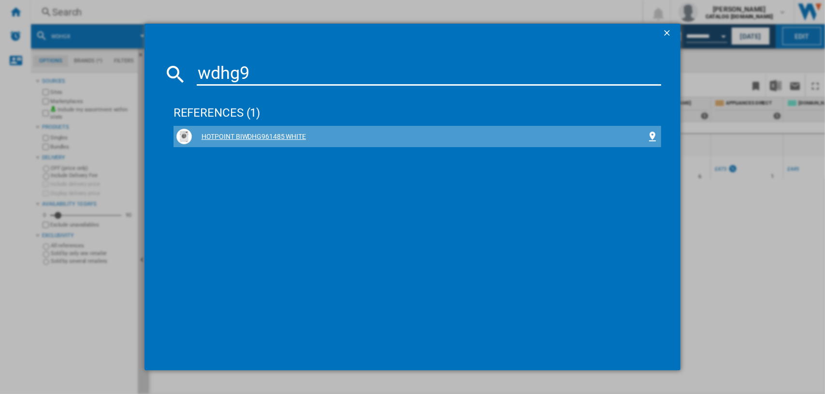
click at [261, 135] on div "HOTPOINT BIWDHG961485 WHITE" at bounding box center [419, 137] width 455 height 10
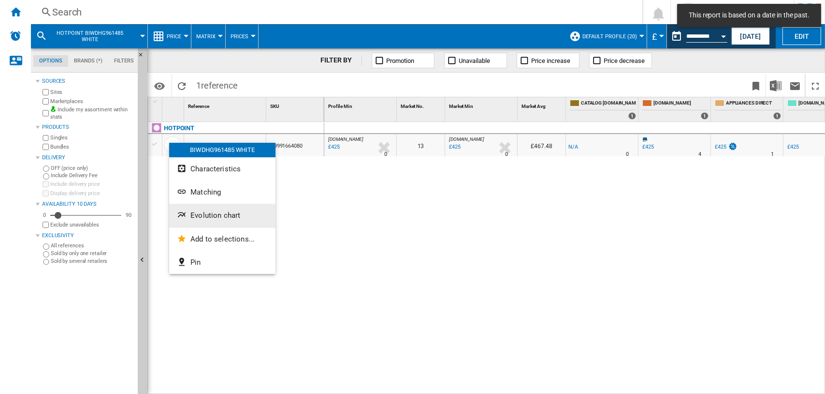
click at [195, 213] on span "Evolution chart" at bounding box center [215, 215] width 50 height 9
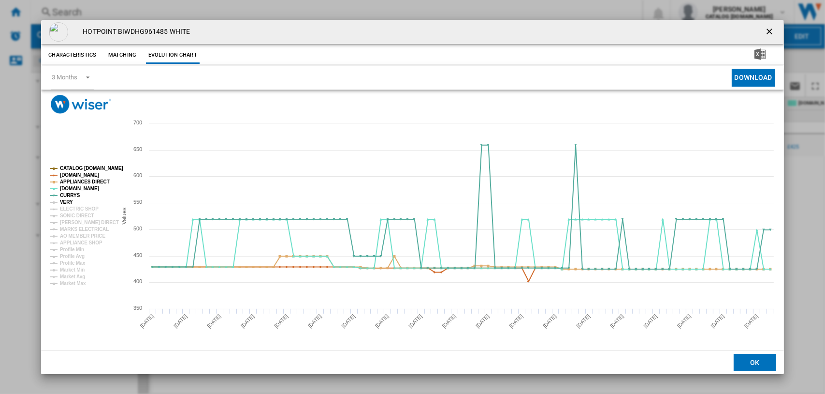
click at [68, 199] on tspan "VERY" at bounding box center [66, 201] width 13 height 5
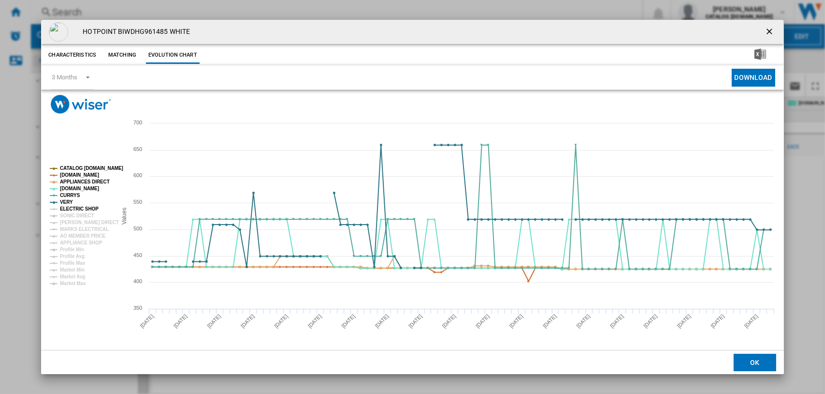
click at [72, 210] on tspan "ELECTRIC SHOP" at bounding box center [79, 208] width 39 height 5
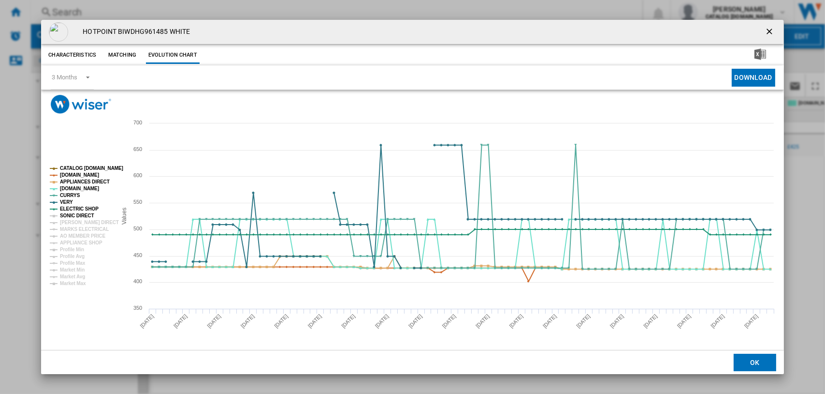
click at [73, 216] on tspan "SONIC DIRECT" at bounding box center [77, 215] width 34 height 5
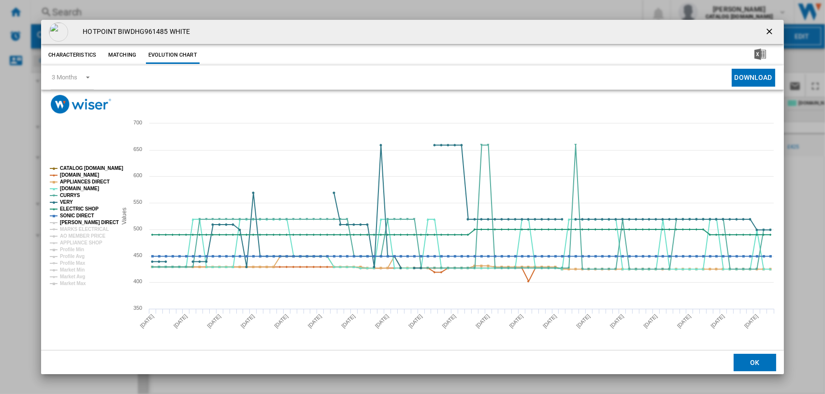
click at [74, 219] on tspan "[PERSON_NAME] DIRECT" at bounding box center [89, 221] width 59 height 5
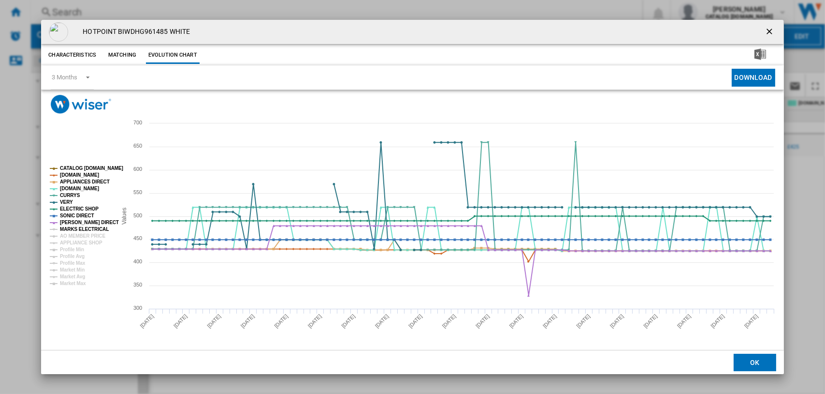
click at [77, 228] on tspan "MARKS ELECTRICAL" at bounding box center [84, 228] width 49 height 5
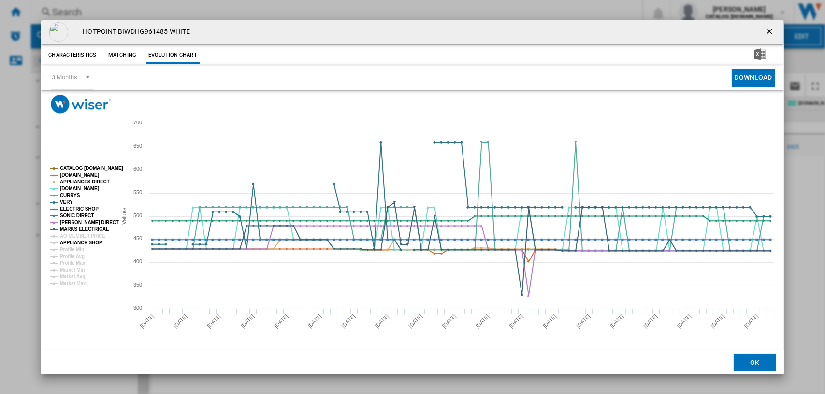
click at [77, 244] on tspan "APPLIANCE SHOP" at bounding box center [81, 242] width 43 height 5
click at [68, 193] on tspan "CURRYS" at bounding box center [70, 194] width 20 height 5
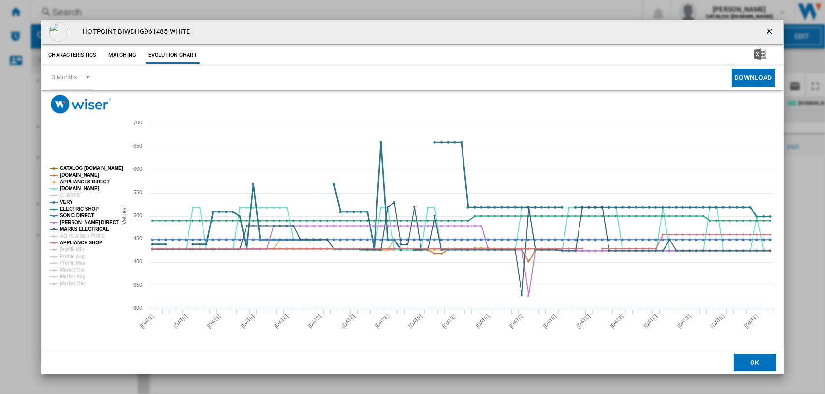
click at [66, 202] on tspan "VERY" at bounding box center [66, 201] width 13 height 5
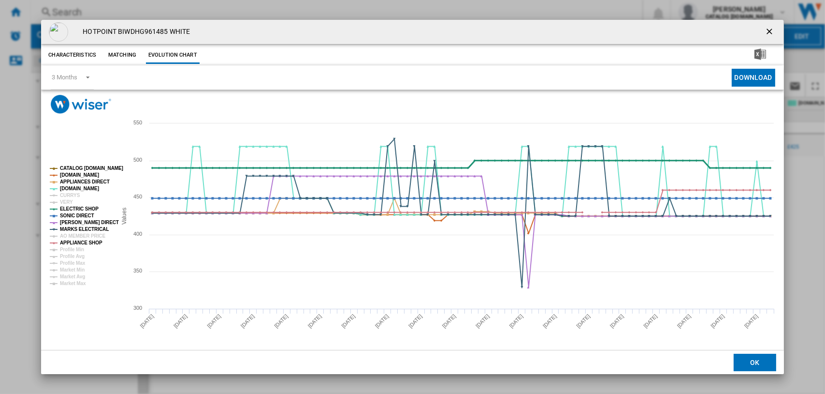
click at [68, 207] on tspan "ELECTRIC SHOP" at bounding box center [79, 208] width 39 height 5
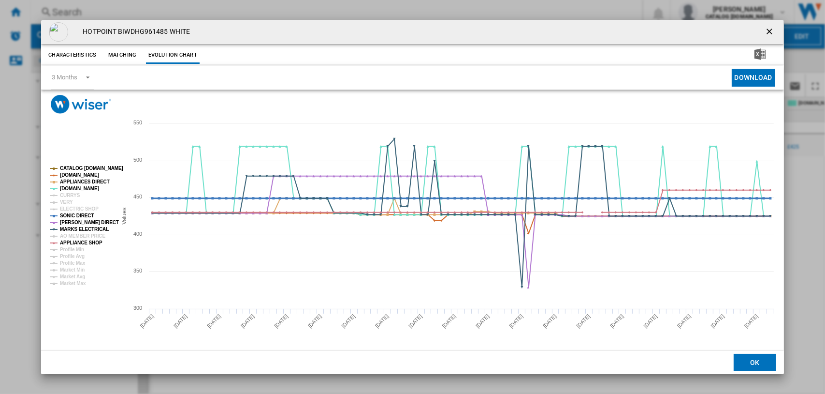
click at [70, 215] on tspan "SONIC DIRECT" at bounding box center [77, 215] width 34 height 5
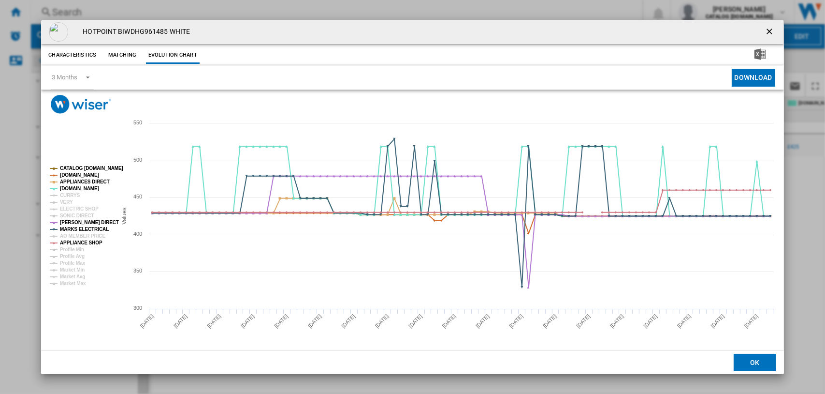
click at [73, 165] on tspan "CATALOG [DOMAIN_NAME]" at bounding box center [91, 167] width 63 height 5
click at [73, 173] on tspan "[DOMAIN_NAME]" at bounding box center [79, 174] width 39 height 5
click at [71, 181] on tspan "APPLIANCES DIRECT" at bounding box center [85, 181] width 50 height 5
click at [74, 220] on tspan "[PERSON_NAME] DIRECT" at bounding box center [89, 221] width 59 height 5
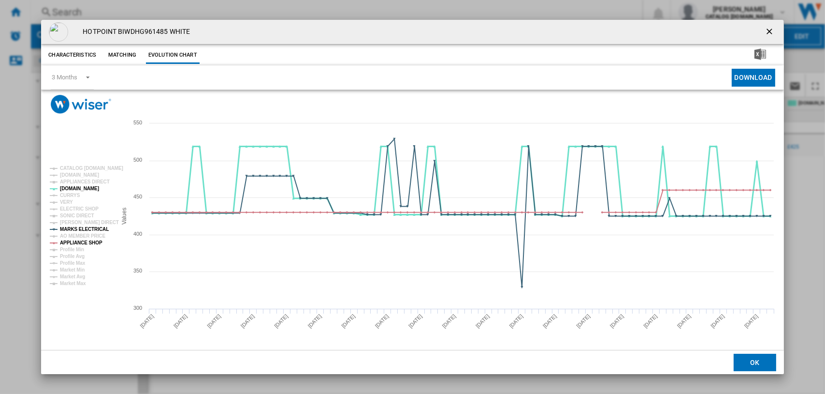
click at [66, 189] on tspan "[DOMAIN_NAME]" at bounding box center [79, 188] width 39 height 5
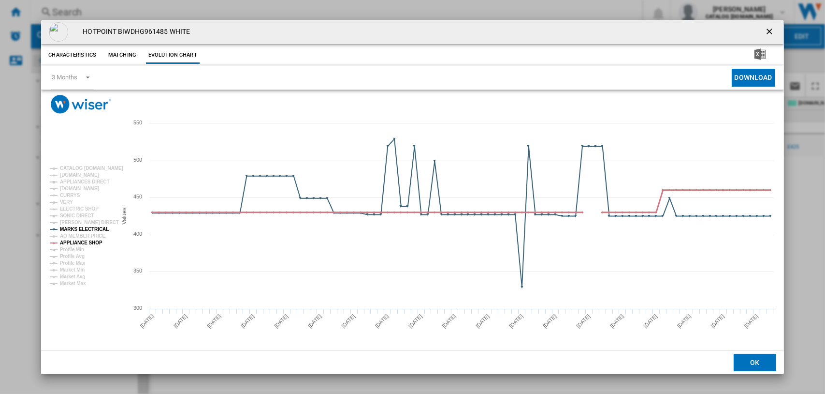
click at [78, 243] on tspan "APPLIANCE SHOP" at bounding box center [81, 242] width 43 height 5
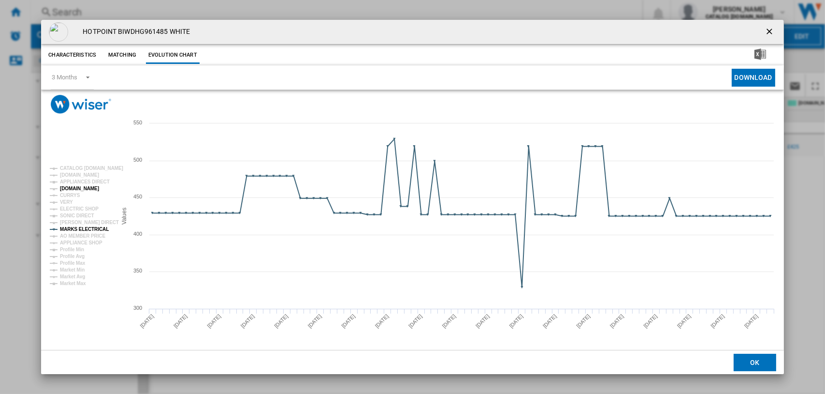
click at [71, 186] on tspan "[DOMAIN_NAME]" at bounding box center [79, 188] width 39 height 5
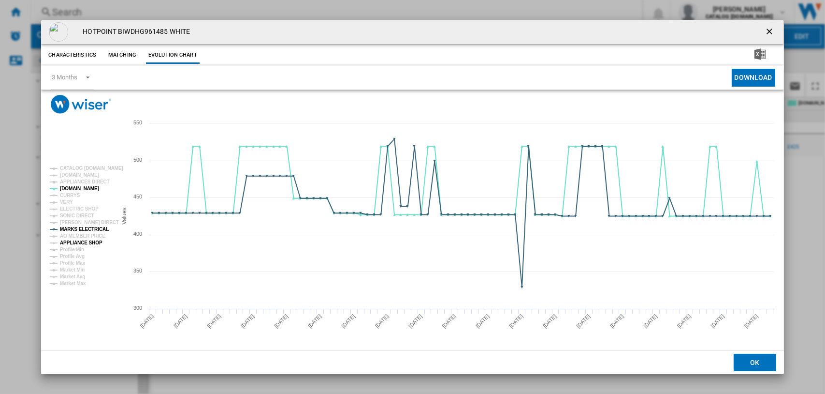
click at [69, 241] on tspan "APPLIANCE SHOP" at bounding box center [81, 242] width 43 height 5
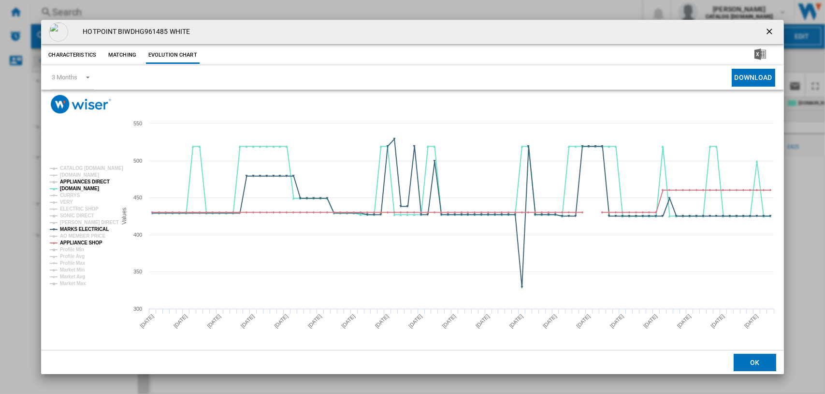
click at [78, 179] on tspan "APPLIANCES DIRECT" at bounding box center [85, 181] width 50 height 5
click at [800, 207] on div "HOTPOINT BIWDHG961485 WHITE Characteristics Matching Evolution chart price -£1 …" at bounding box center [412, 197] width 825 height 394
